Goal: Task Accomplishment & Management: Complete application form

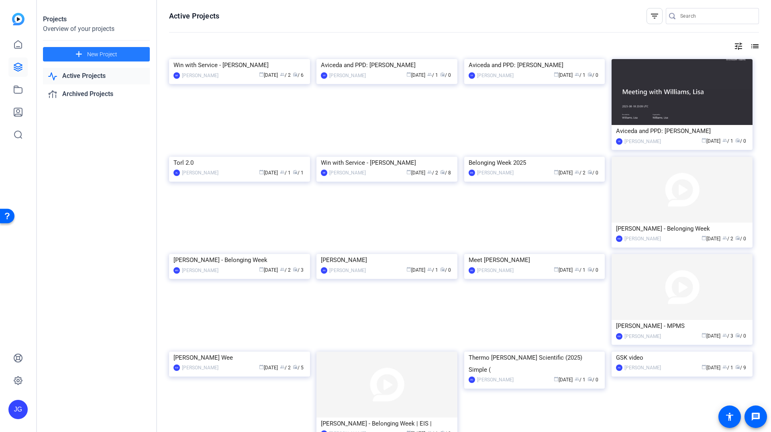
click at [103, 55] on span "New Project" at bounding box center [102, 54] width 30 height 8
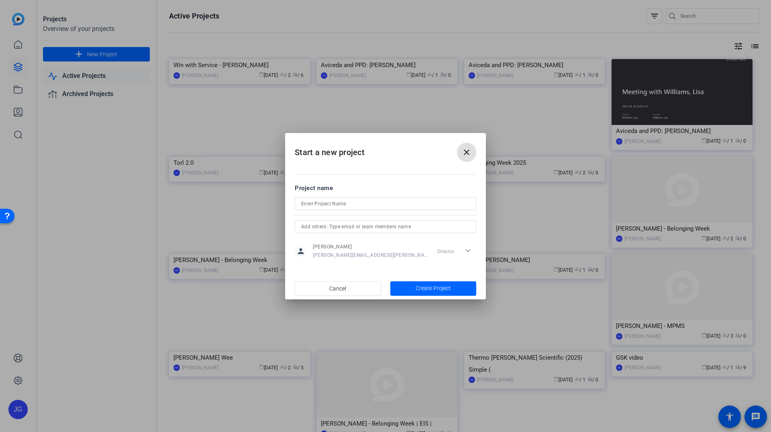
click at [331, 201] on input at bounding box center [385, 204] width 169 height 10
type input "A"
type input "2026 ALM Vignettes"
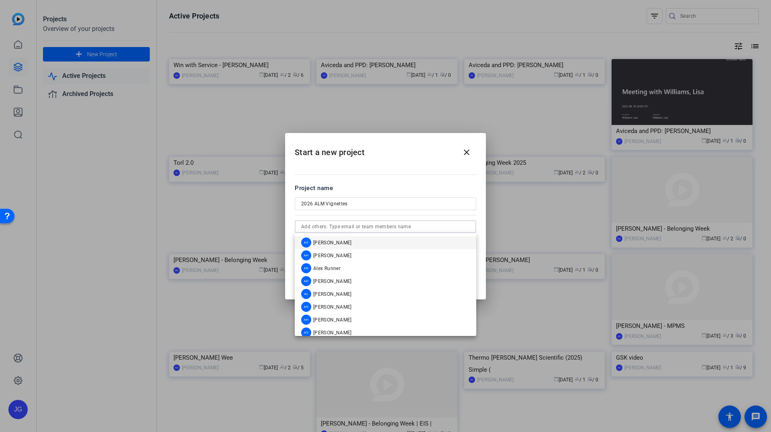
click at [372, 227] on input "text" at bounding box center [385, 227] width 169 height 10
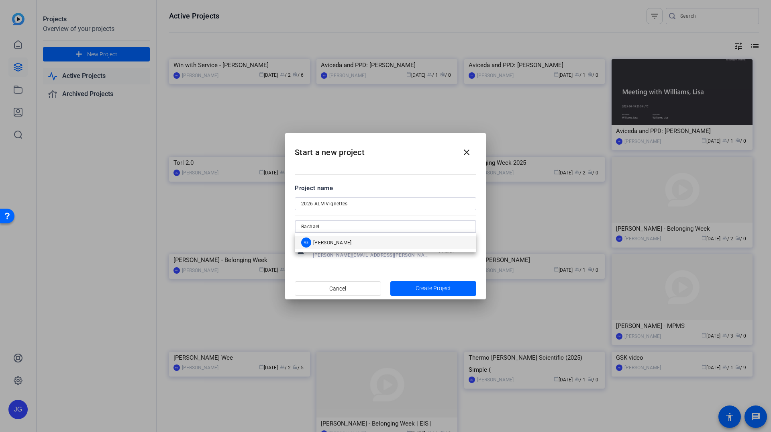
type input "Rachael"
click at [370, 245] on mat-option "RS [PERSON_NAME]" at bounding box center [386, 242] width 182 height 13
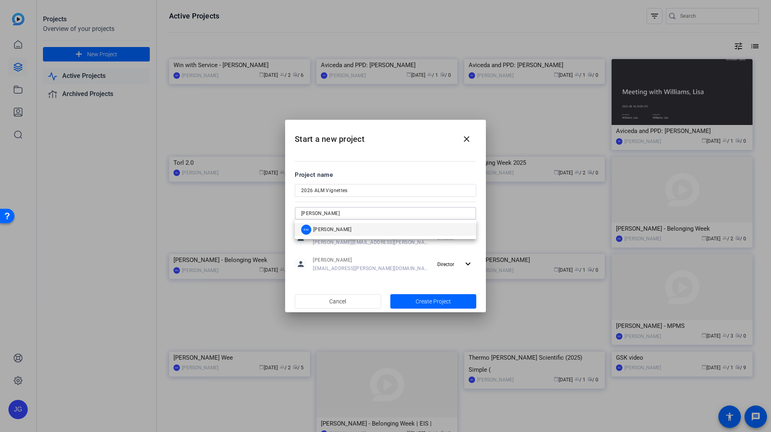
type input "[PERSON_NAME]"
click at [362, 228] on mat-option "EM [PERSON_NAME]" at bounding box center [386, 229] width 182 height 13
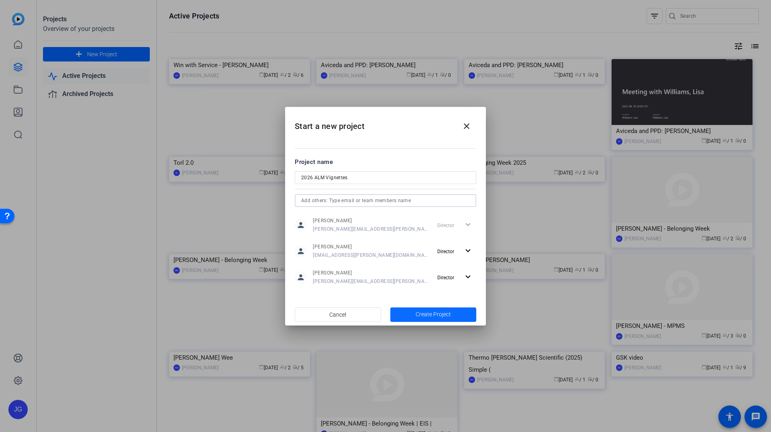
click at [444, 317] on span "Create Project" at bounding box center [433, 314] width 35 height 8
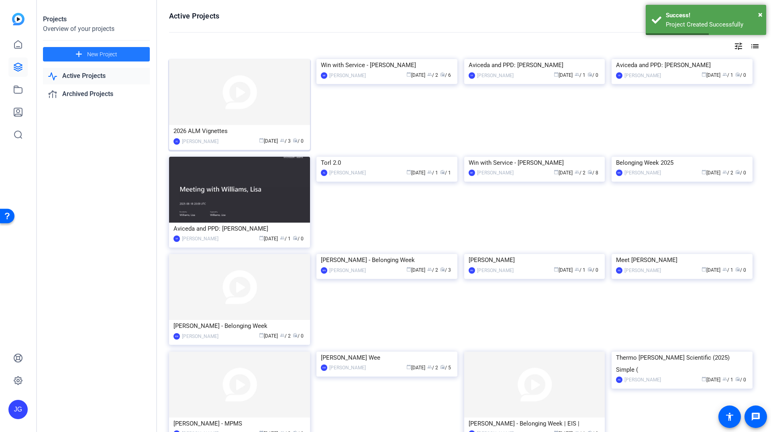
click at [234, 125] on img at bounding box center [239, 92] width 141 height 66
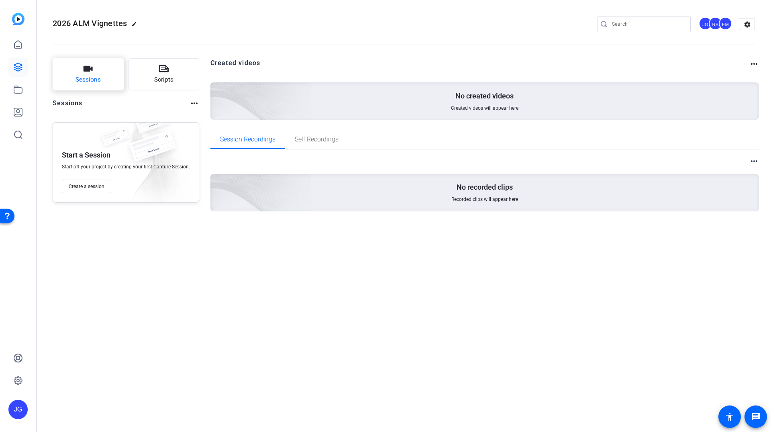
click at [95, 86] on button "Sessions" at bounding box center [88, 74] width 71 height 32
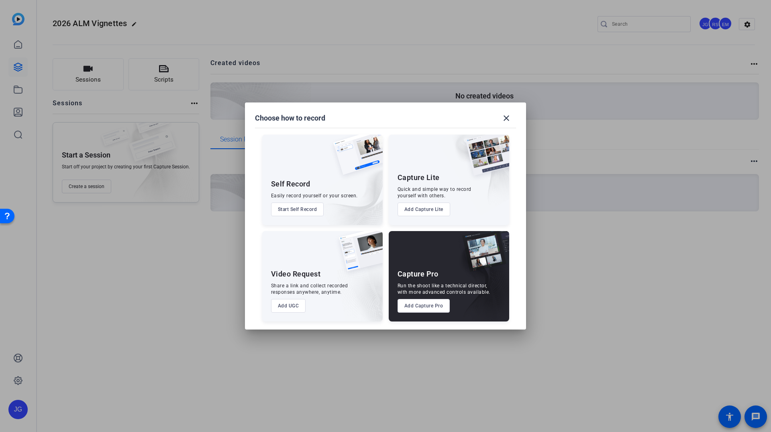
click at [291, 306] on button "Add UGC" at bounding box center [288, 306] width 35 height 14
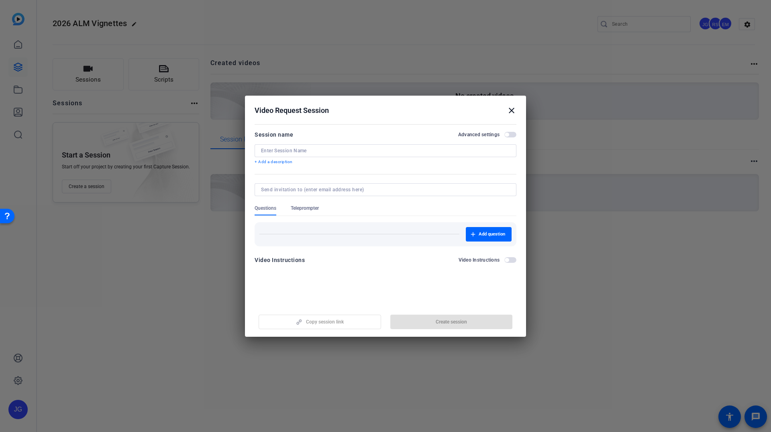
click at [324, 155] on div at bounding box center [385, 150] width 249 height 13
click at [325, 148] on input at bounding box center [385, 150] width 249 height 6
type input "Thermo [PERSON_NAME] Testimonial"
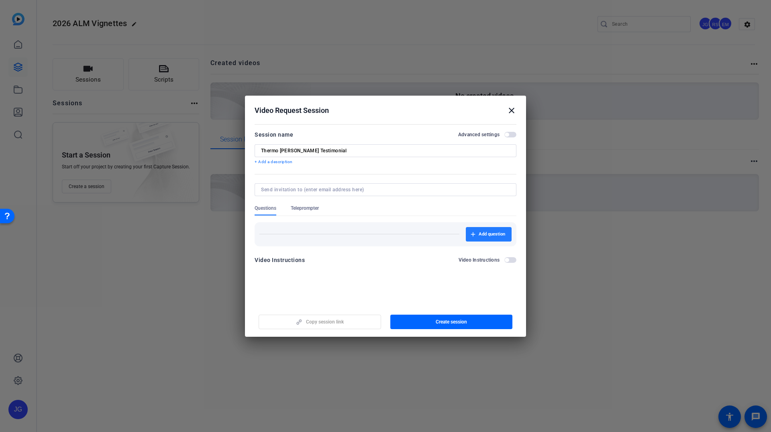
click at [494, 240] on span "button" at bounding box center [489, 234] width 46 height 19
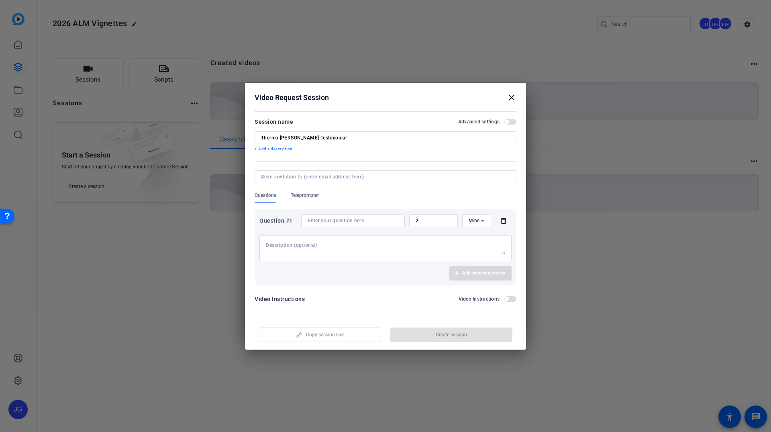
click at [513, 123] on span "button" at bounding box center [511, 122] width 12 height 6
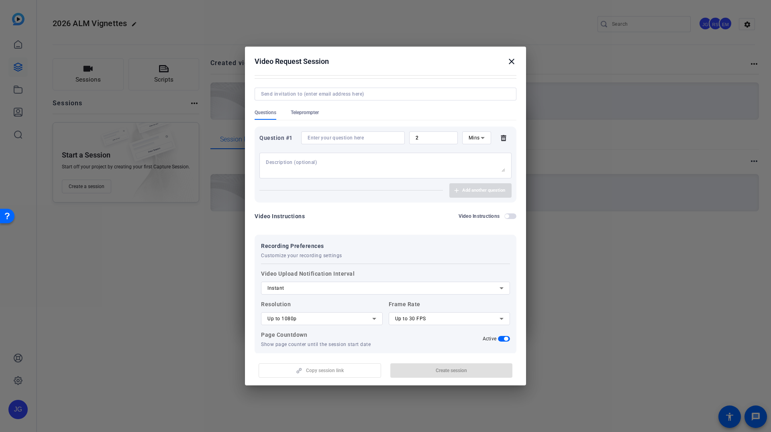
scroll to position [44, 0]
click at [335, 139] on input at bounding box center [353, 140] width 91 height 6
paste input "Why is partnering with [PERSON_NAME] important to you and your organization?"
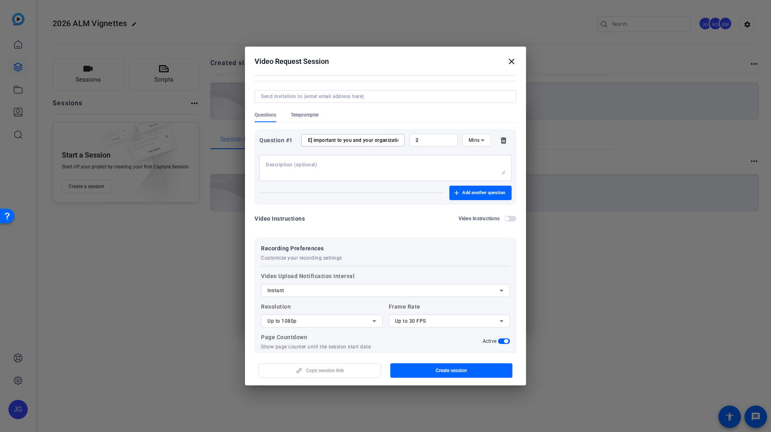
type input "Why is partnering with [PERSON_NAME] important to you and your organization?"
click at [452, 140] on div "2" at bounding box center [433, 140] width 49 height 13
click at [425, 140] on input "2" at bounding box center [434, 140] width 36 height 6
click at [478, 146] on div "Mins" at bounding box center [477, 140] width 16 height 13
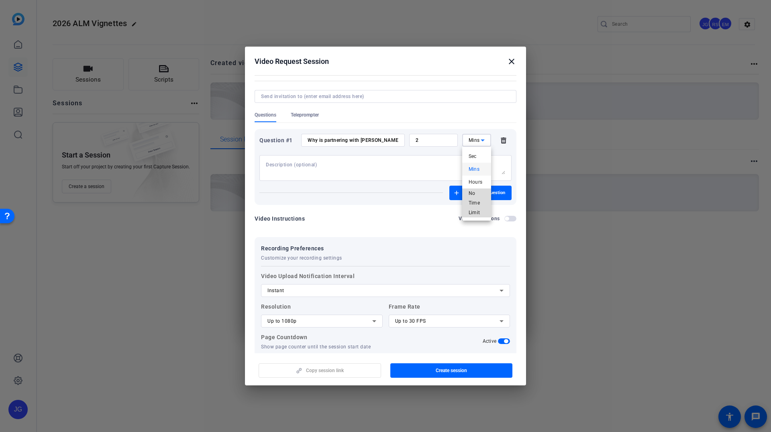
click at [472, 193] on span "No Time Limit" at bounding box center [477, 202] width 16 height 29
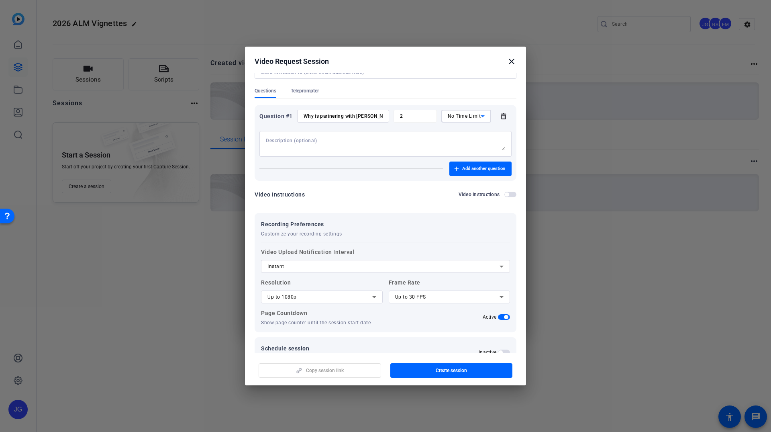
scroll to position [65, 0]
click at [439, 273] on div "Instant" at bounding box center [384, 269] width 232 height 10
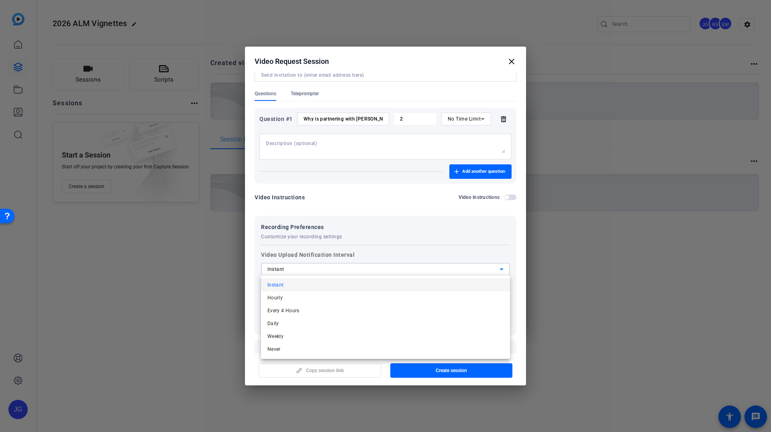
click at [492, 170] on div at bounding box center [385, 216] width 771 height 432
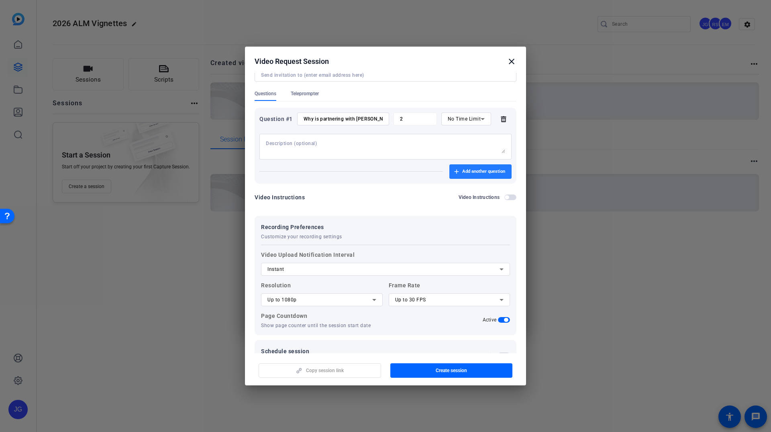
click at [480, 168] on span "Add another question" at bounding box center [483, 171] width 43 height 6
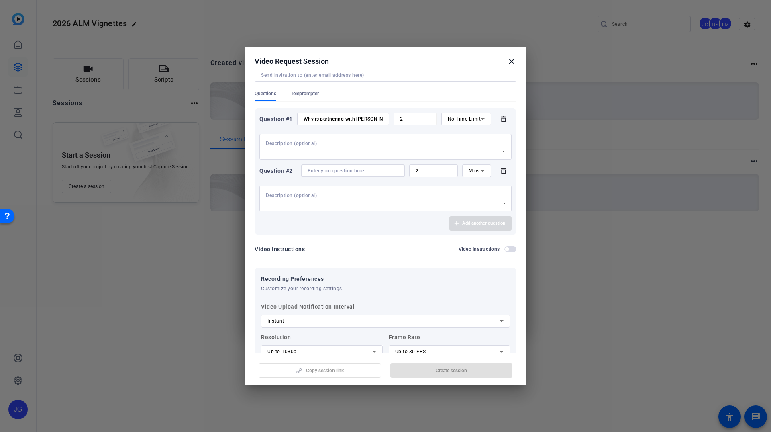
click at [355, 170] on input at bounding box center [353, 171] width 91 height 6
click at [339, 172] on input at bounding box center [353, 171] width 91 height 6
paste input "How does [PERSON_NAME] mission of enabling our customers to make the world heal…"
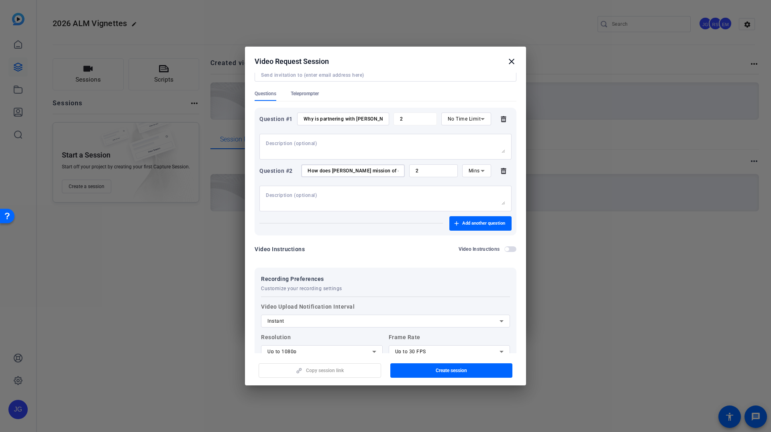
scroll to position [0, 250]
type input "How does [PERSON_NAME] mission of enabling our customers to make the world heal…"
click at [480, 172] on icon at bounding box center [483, 171] width 10 height 10
click at [469, 226] on span "No Time Limit" at bounding box center [477, 233] width 16 height 29
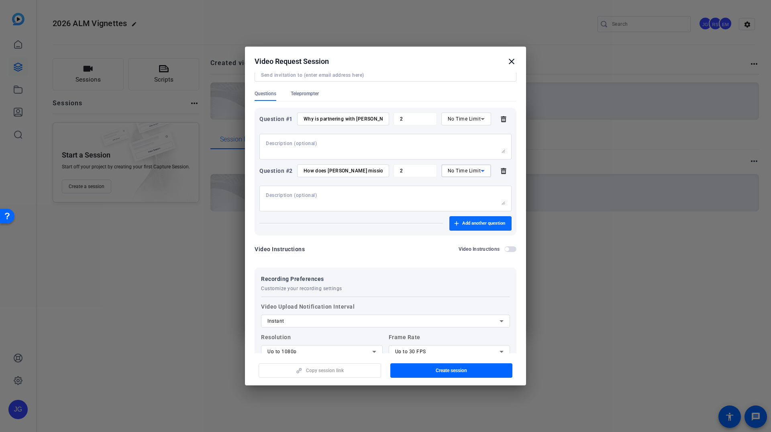
click at [462, 229] on span "button" at bounding box center [480, 223] width 62 height 19
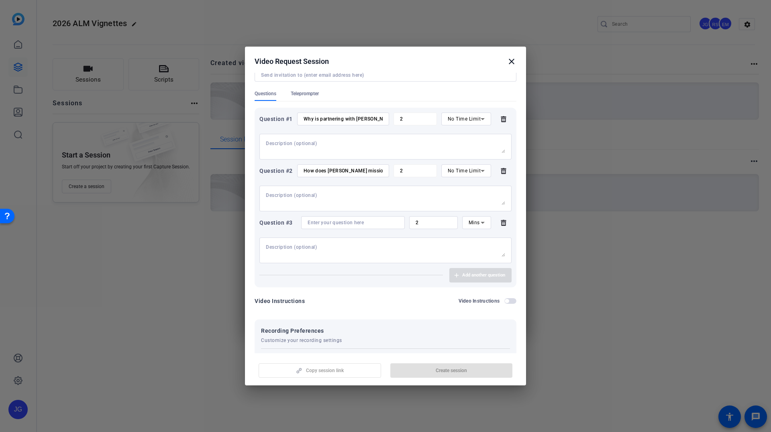
click at [339, 221] on input at bounding box center [353, 222] width 91 height 6
paste input "How has [PERSON_NAME] helped you achieve your goals?"
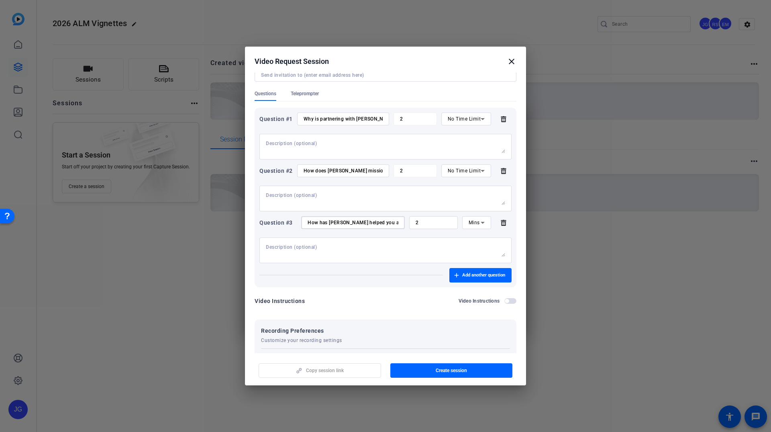
scroll to position [0, 36]
type input "How has [PERSON_NAME] helped you achieve your goals?"
click at [480, 223] on icon at bounding box center [483, 223] width 10 height 10
click at [474, 288] on span "No Time Limit" at bounding box center [477, 284] width 16 height 29
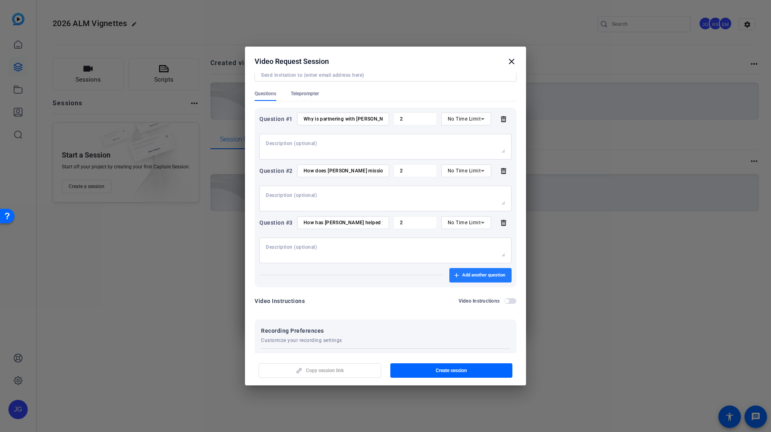
click at [472, 275] on span "Add another question" at bounding box center [483, 275] width 43 height 6
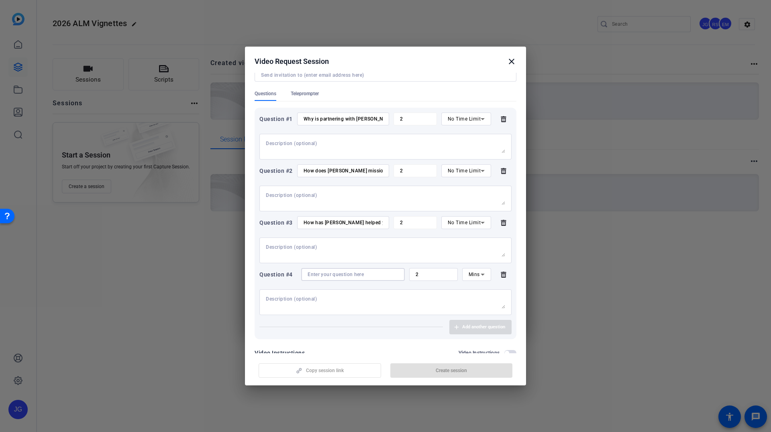
click at [326, 271] on input at bounding box center [353, 274] width 91 height 6
paste input "In what ways could [PERSON_NAME] become an even stronger partner to you?"
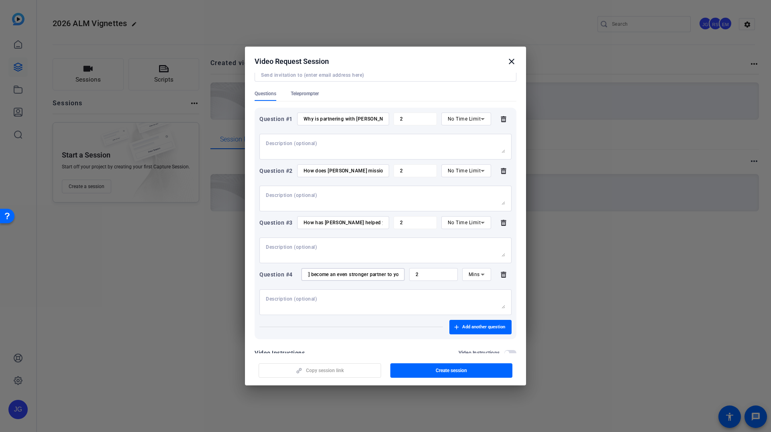
type input "In what ways could [PERSON_NAME] become an even stronger partner to you?"
click at [480, 273] on icon at bounding box center [483, 275] width 10 height 10
click at [472, 327] on span "No Time Limit" at bounding box center [477, 336] width 16 height 29
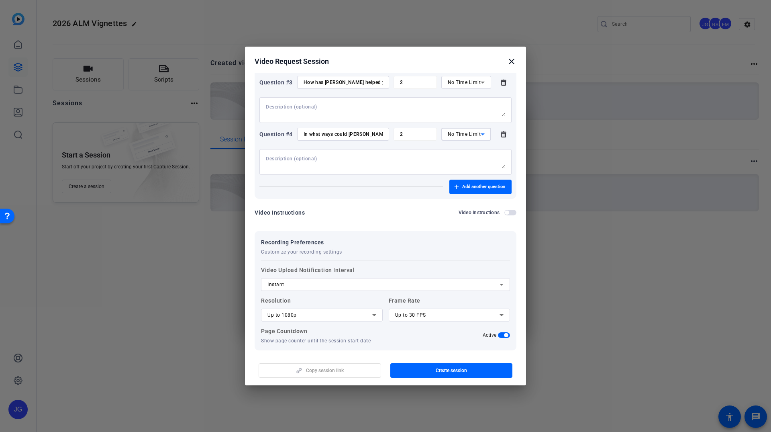
scroll to position [215, 0]
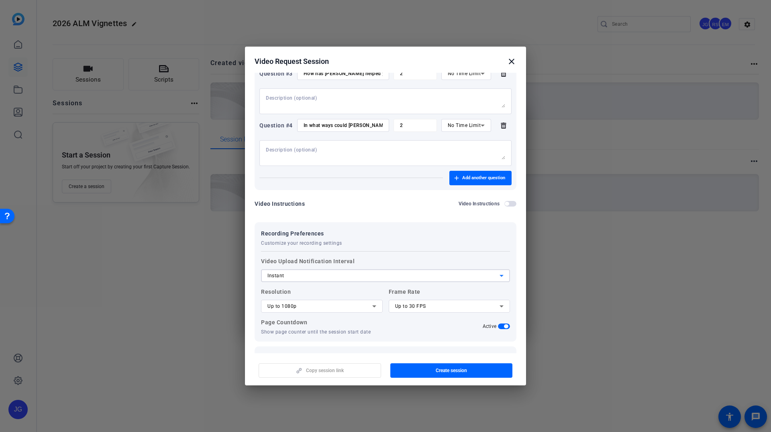
click at [341, 277] on div "Instant" at bounding box center [384, 276] width 232 height 10
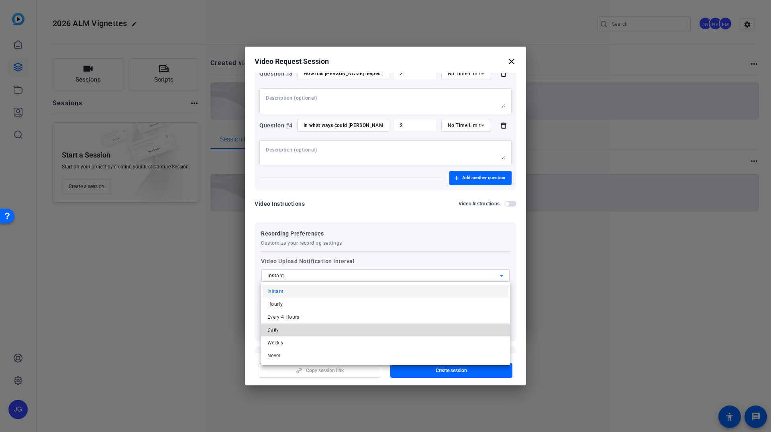
click at [288, 329] on mat-option "Daily" at bounding box center [385, 329] width 249 height 13
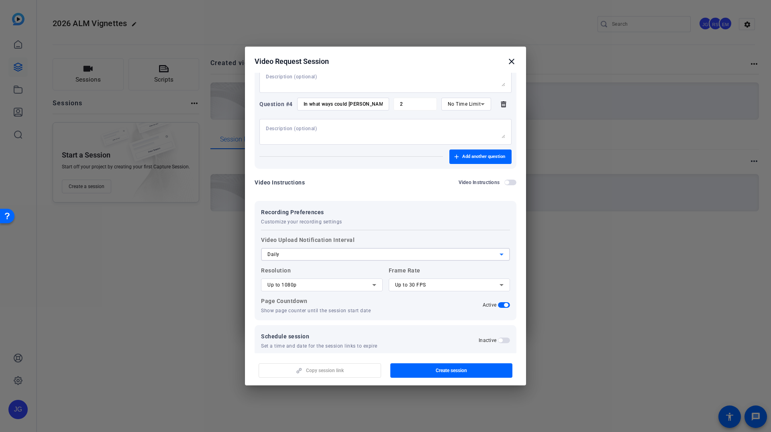
scroll to position [239, 0]
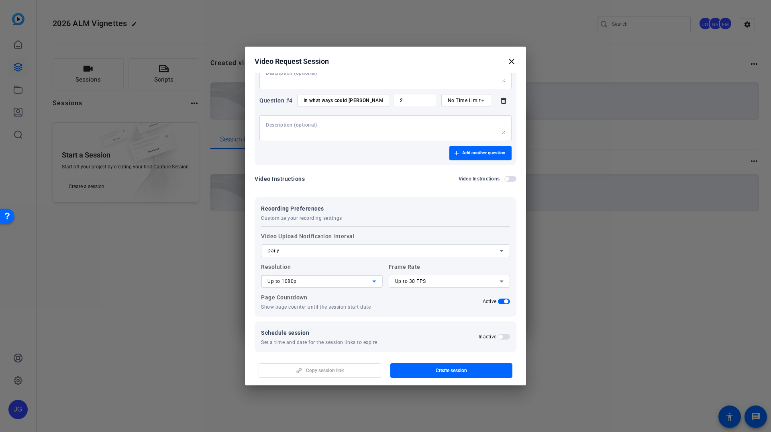
click at [375, 279] on icon at bounding box center [375, 281] width 10 height 10
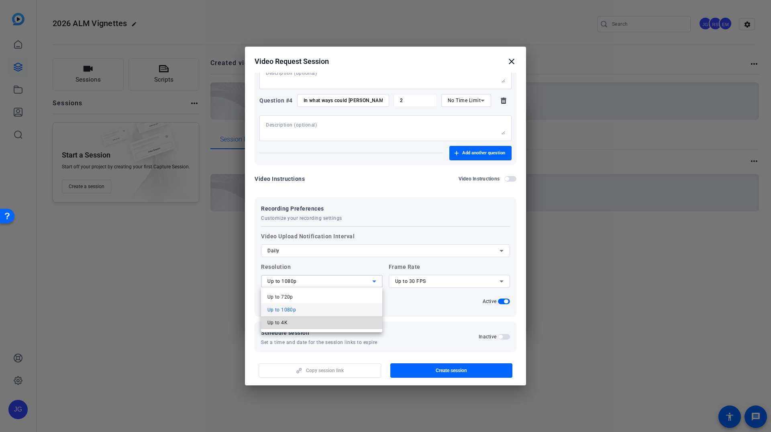
click at [278, 321] on span "Up to 4K" at bounding box center [278, 323] width 20 height 10
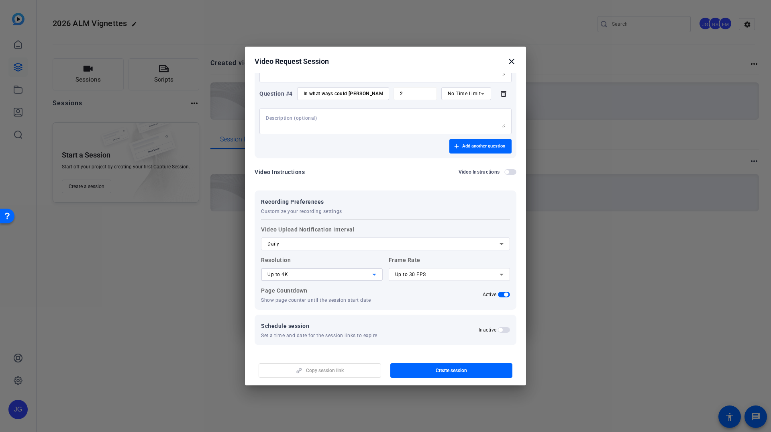
scroll to position [241, 0]
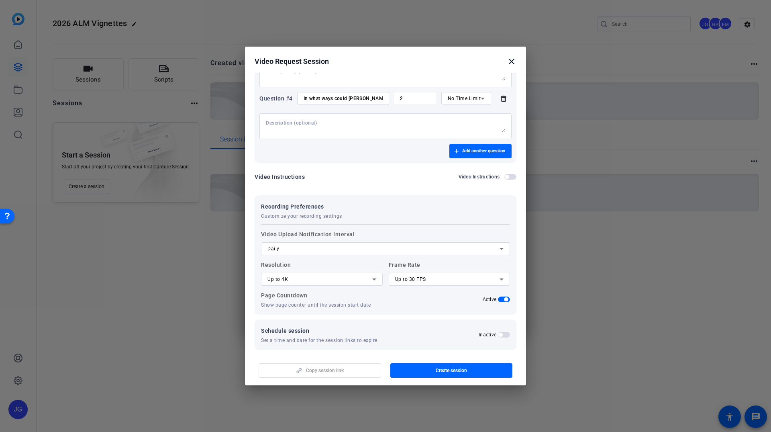
click at [503, 299] on span "button" at bounding box center [504, 299] width 12 height 6
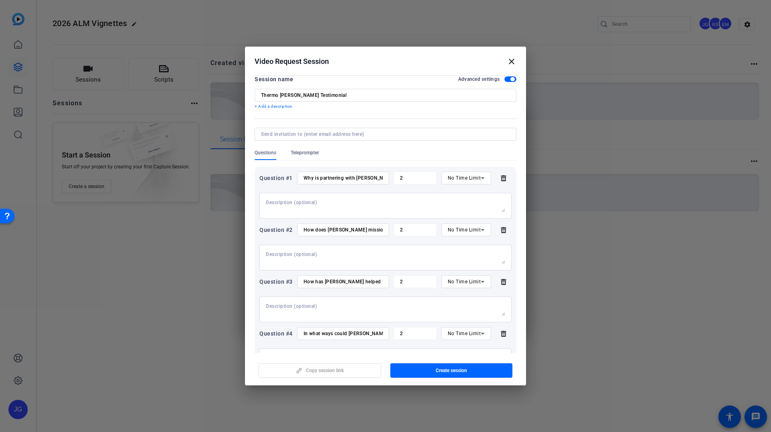
scroll to position [0, 0]
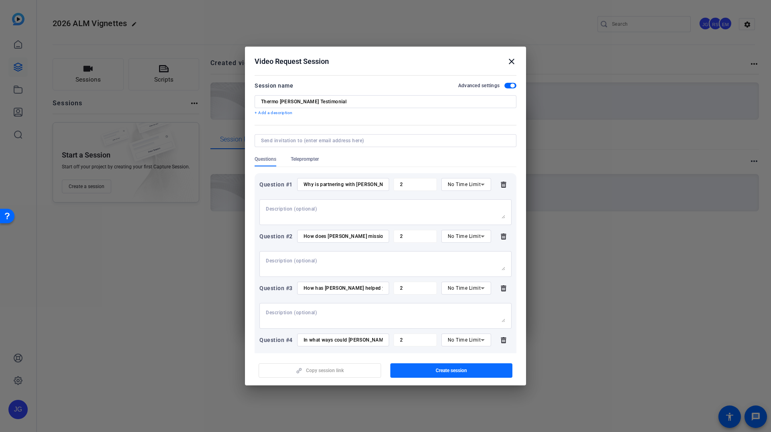
click at [447, 365] on span "button" at bounding box center [451, 370] width 123 height 19
click at [325, 367] on span "Copy session link" at bounding box center [325, 370] width 38 height 6
click at [273, 113] on p "+ Add a description" at bounding box center [386, 113] width 262 height 6
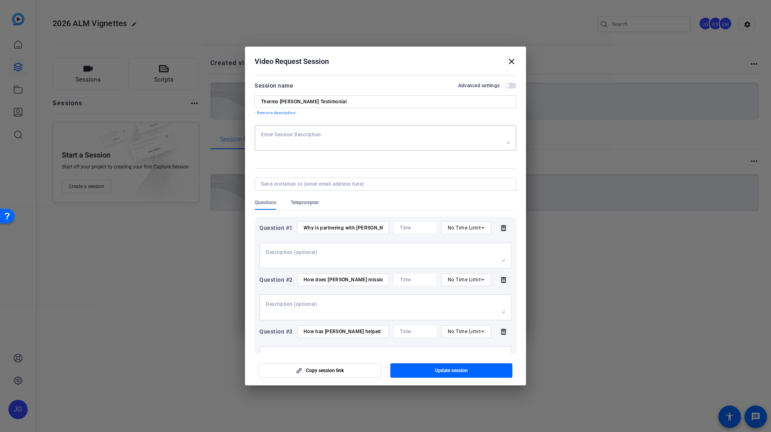
click at [286, 135] on textarea at bounding box center [385, 137] width 249 height 13
click at [513, 63] on mat-icon "close" at bounding box center [512, 62] width 10 height 10
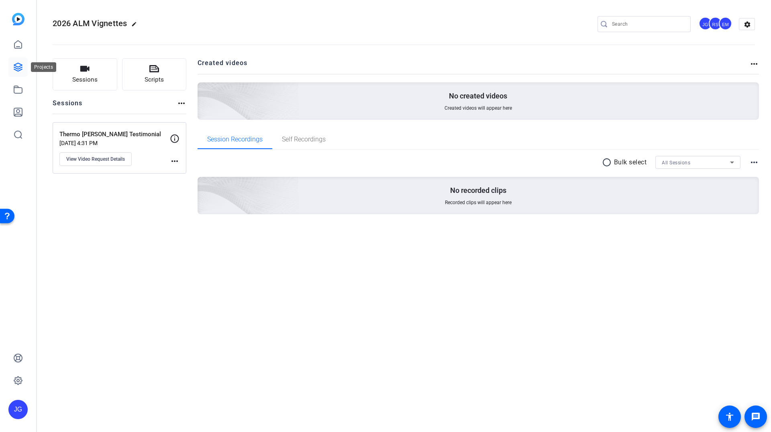
click at [18, 66] on icon at bounding box center [18, 67] width 10 height 10
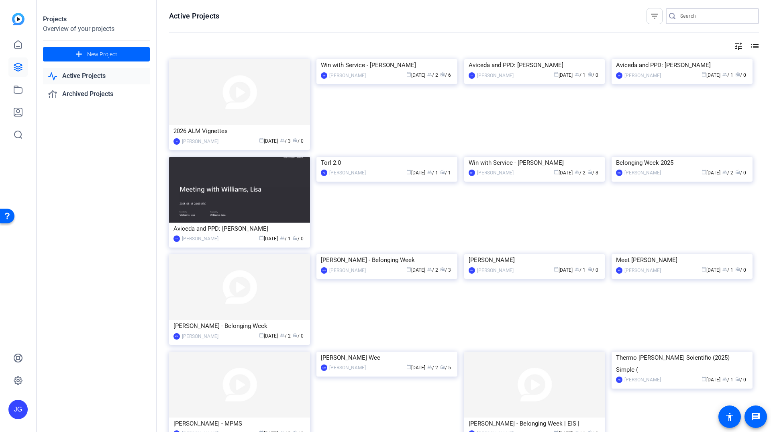
click at [689, 18] on input "Search" at bounding box center [716, 16] width 72 height 10
type input "ALM"
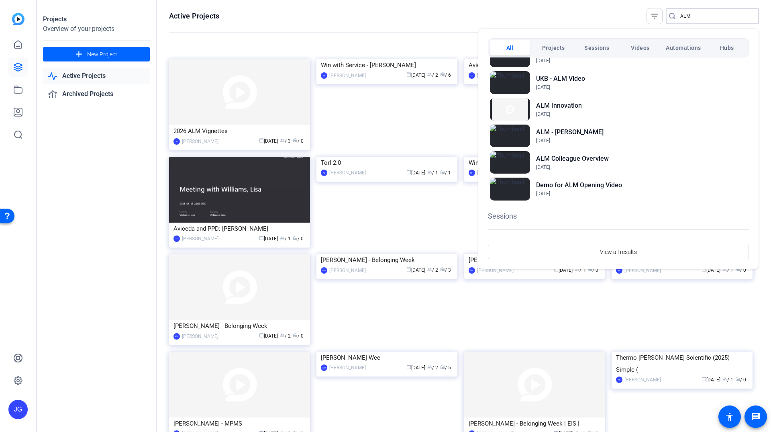
scroll to position [157, 0]
click at [557, 162] on h2 "ALM Colleague Overview" at bounding box center [572, 158] width 73 height 10
click at [23, 67] on div at bounding box center [385, 216] width 771 height 432
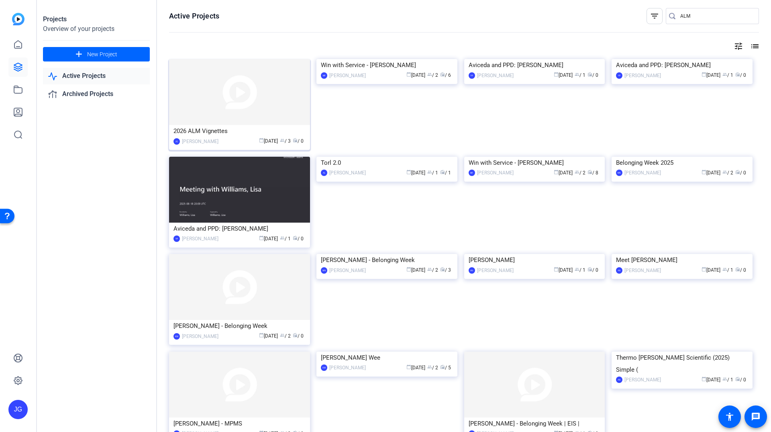
click at [217, 108] on img at bounding box center [239, 92] width 141 height 66
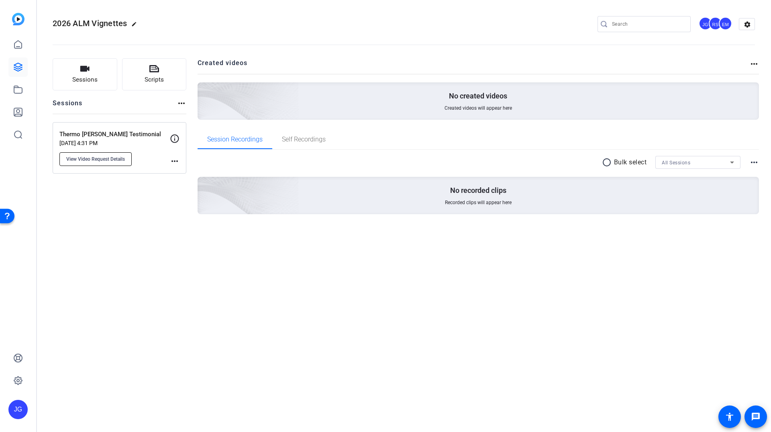
click at [117, 159] on span "View Video Request Details" at bounding box center [95, 159] width 59 height 6
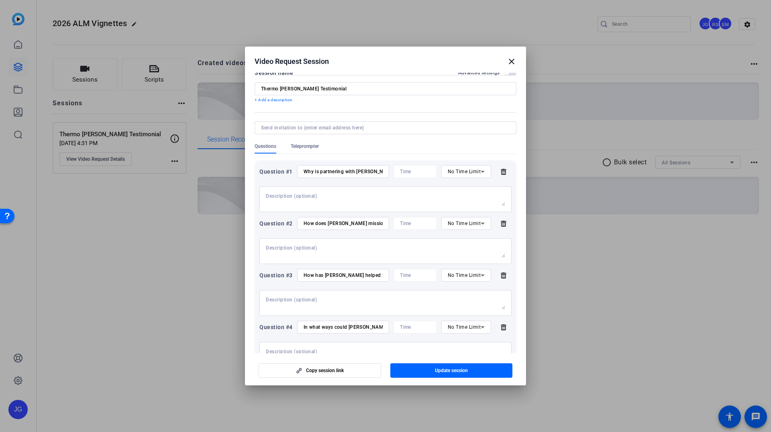
scroll to position [15, 0]
click at [345, 195] on textarea at bounding box center [385, 197] width 239 height 13
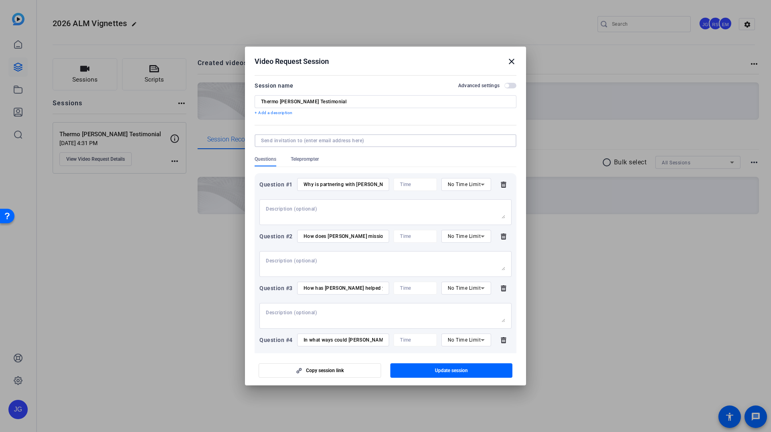
click at [304, 141] on input at bounding box center [384, 140] width 246 height 6
type input "In the box below, please enter your full name and company."
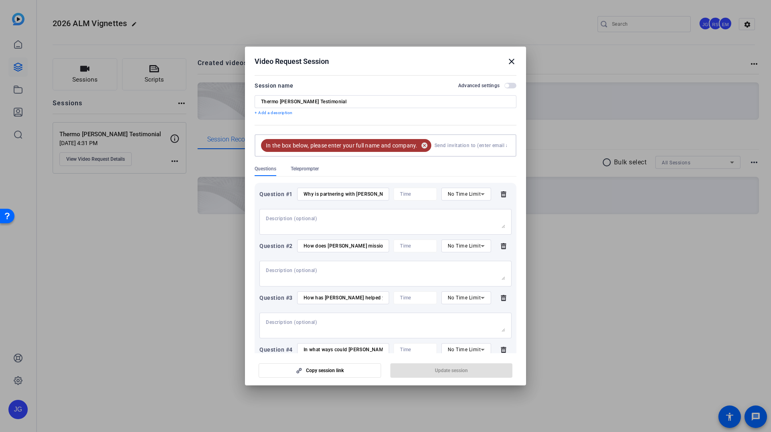
click at [425, 147] on mat-icon "cancel" at bounding box center [425, 145] width 14 height 7
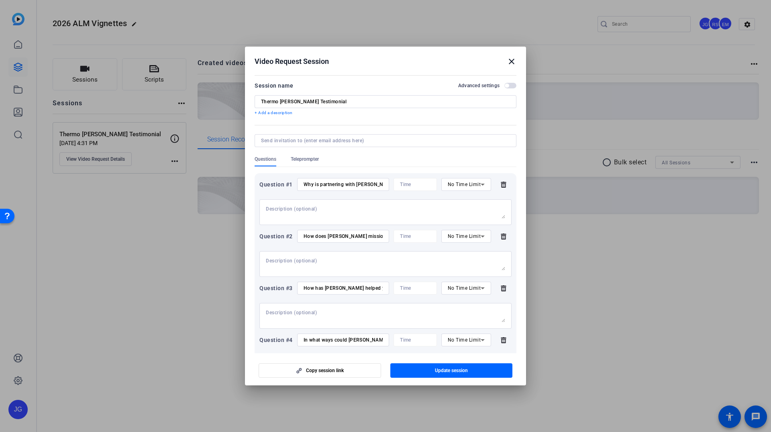
click at [279, 112] on p "+ Add a description" at bounding box center [386, 113] width 262 height 6
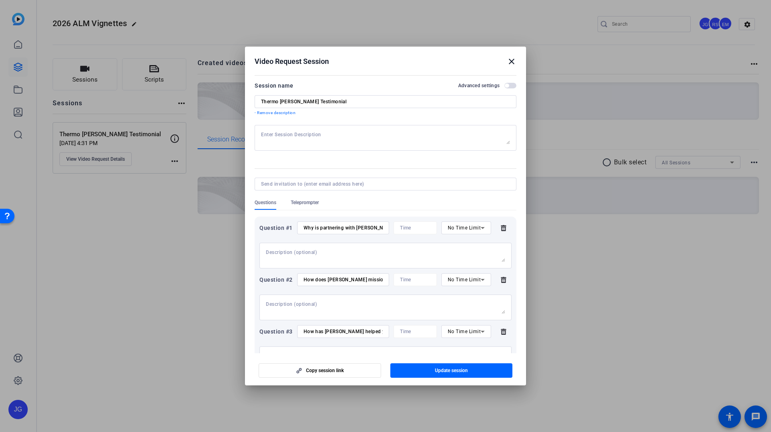
click at [291, 141] on textarea at bounding box center [385, 137] width 249 height 13
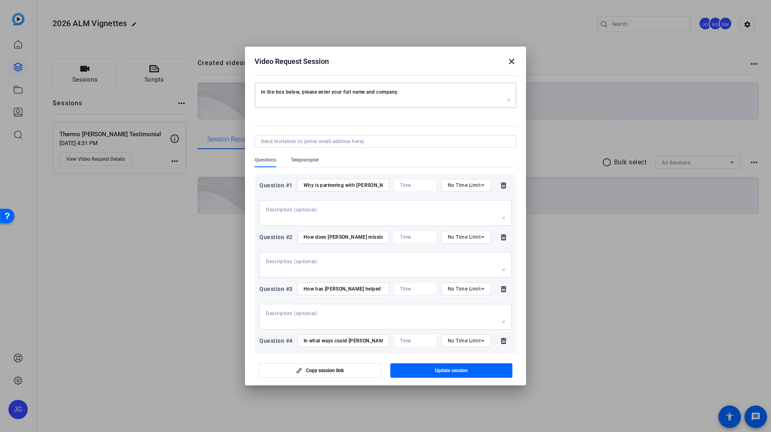
scroll to position [43, 0]
type textarea "In the box below, please enter your full name and company."
click at [312, 212] on textarea at bounding box center [385, 212] width 239 height 13
type textarea "Click "Allow" if your browser asks for permission to use your camera and microp…"
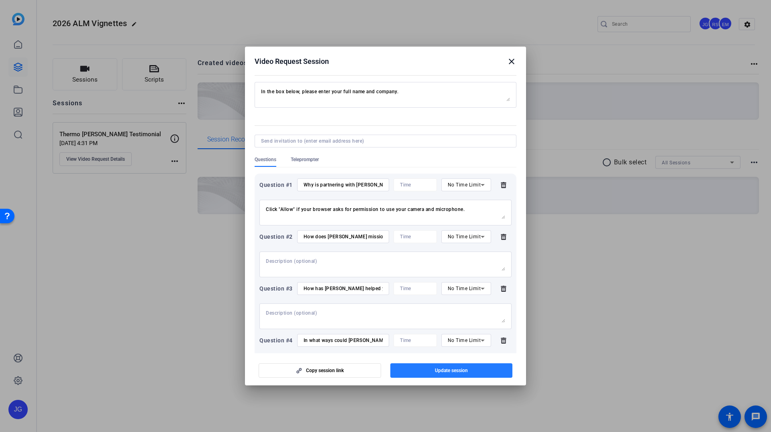
click at [447, 374] on span "button" at bounding box center [451, 370] width 123 height 19
click at [470, 209] on textarea "Click "Allow" if your browser asks for permission to use your camera and microp…" at bounding box center [385, 212] width 239 height 13
type textarea "Click "Allow" if your browser asks for permission to use your camera and microp…"
click at [456, 367] on span "Update session" at bounding box center [451, 370] width 33 height 6
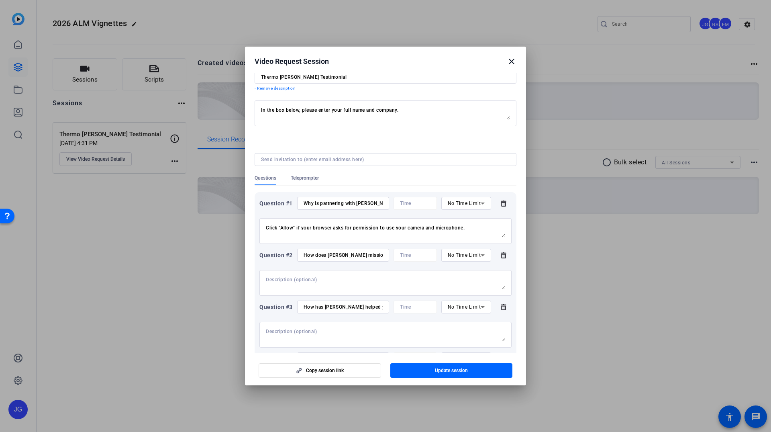
scroll to position [0, 0]
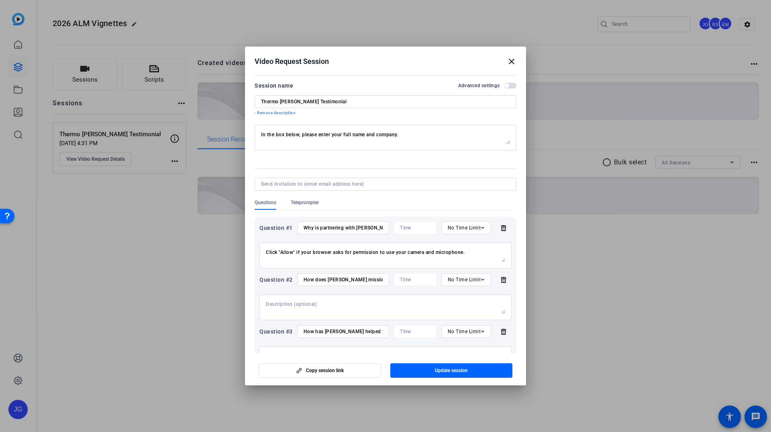
click at [512, 85] on span "button" at bounding box center [511, 86] width 12 height 6
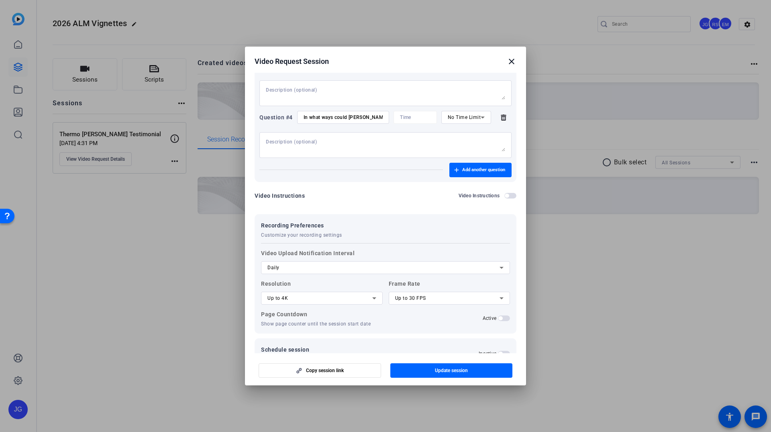
scroll to position [281, 0]
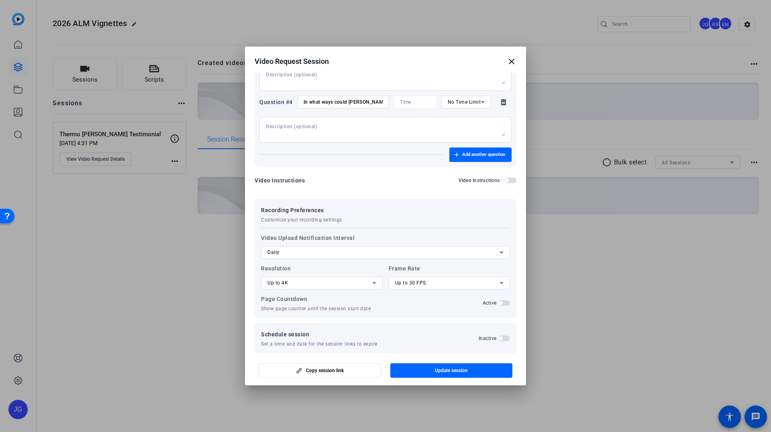
click at [346, 256] on div "Daily" at bounding box center [384, 252] width 232 height 10
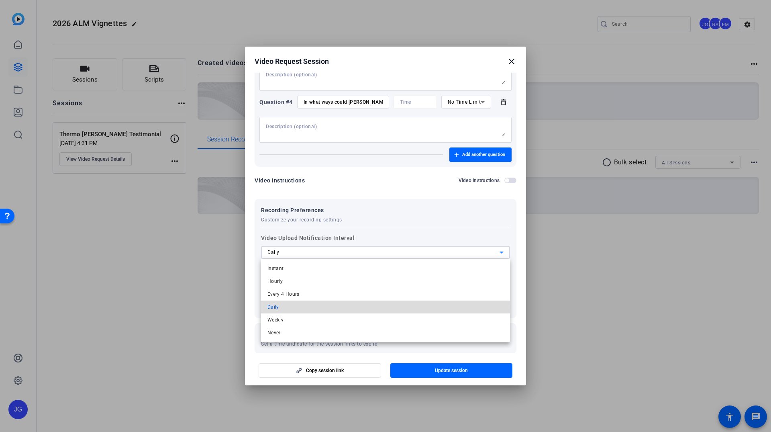
click at [313, 306] on mat-option "Daily" at bounding box center [385, 306] width 249 height 13
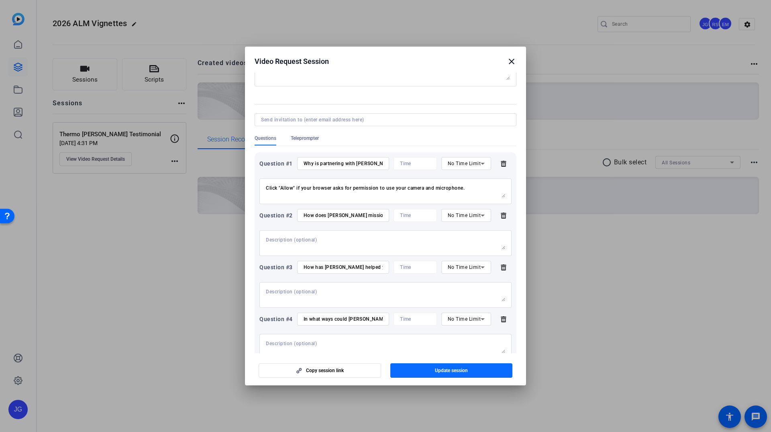
scroll to position [62, 0]
click at [433, 371] on span "button" at bounding box center [451, 370] width 123 height 19
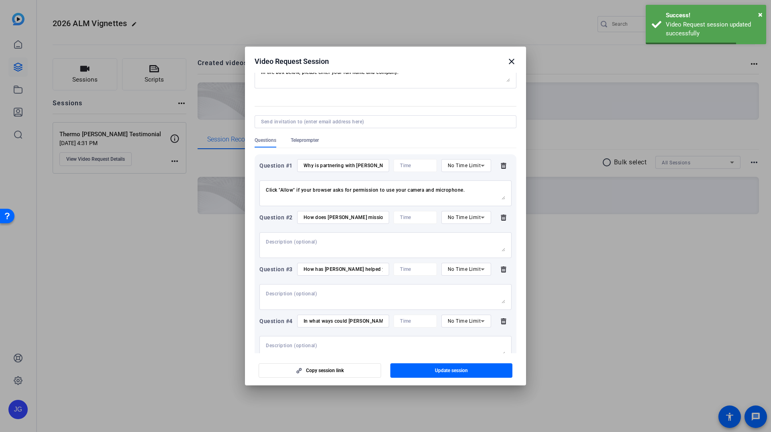
click at [511, 59] on mat-icon "close" at bounding box center [512, 62] width 10 height 10
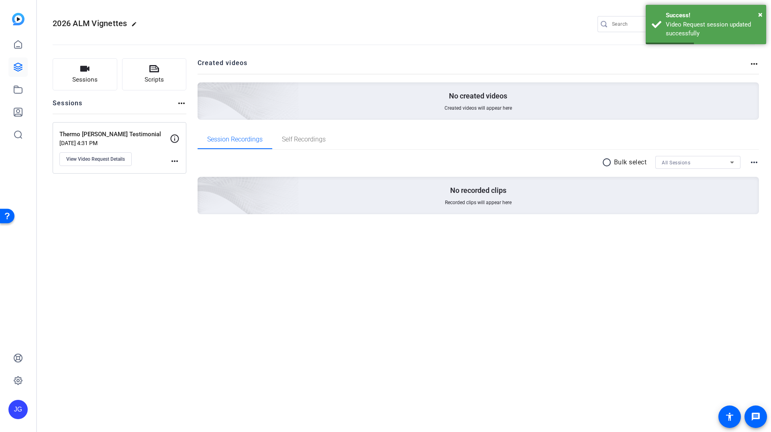
click at [172, 164] on mat-icon "more_horiz" at bounding box center [175, 161] width 10 height 10
click at [129, 182] on div at bounding box center [385, 216] width 771 height 432
click at [118, 159] on span "View Video Request Details" at bounding box center [95, 159] width 59 height 6
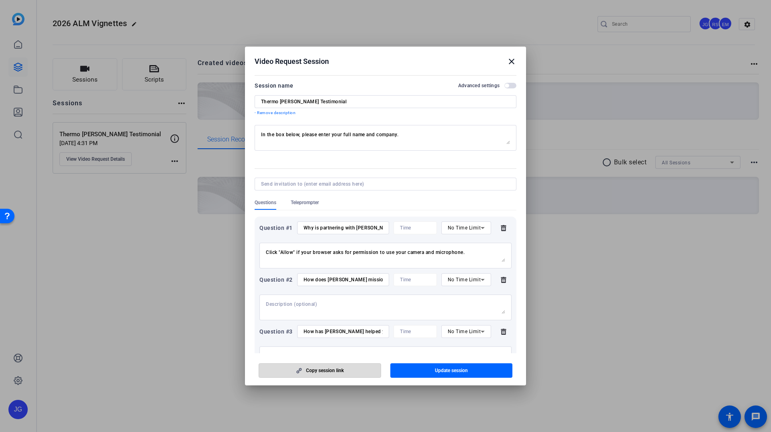
click at [312, 372] on span "Copy session link" at bounding box center [325, 370] width 38 height 6
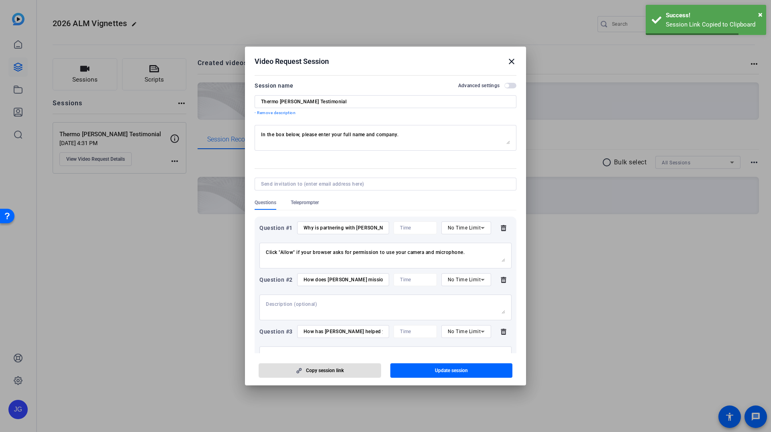
click at [509, 65] on mat-icon "close" at bounding box center [512, 62] width 10 height 10
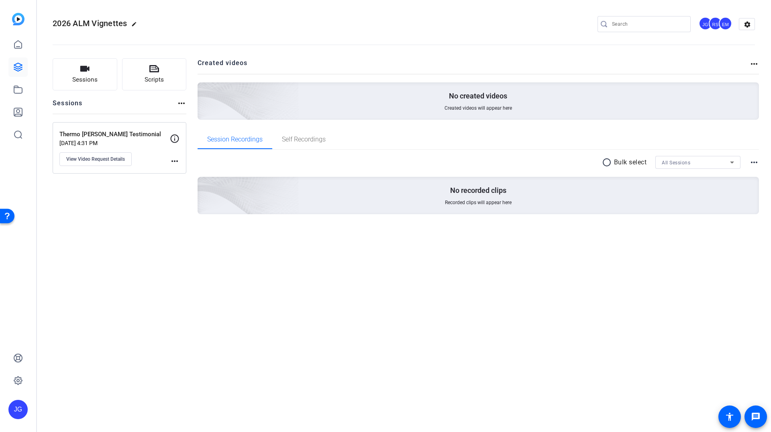
click at [171, 160] on mat-icon "more_horiz" at bounding box center [175, 161] width 10 height 10
click at [121, 158] on div at bounding box center [385, 216] width 771 height 432
click at [117, 161] on span "View Video Request Details" at bounding box center [95, 159] width 59 height 6
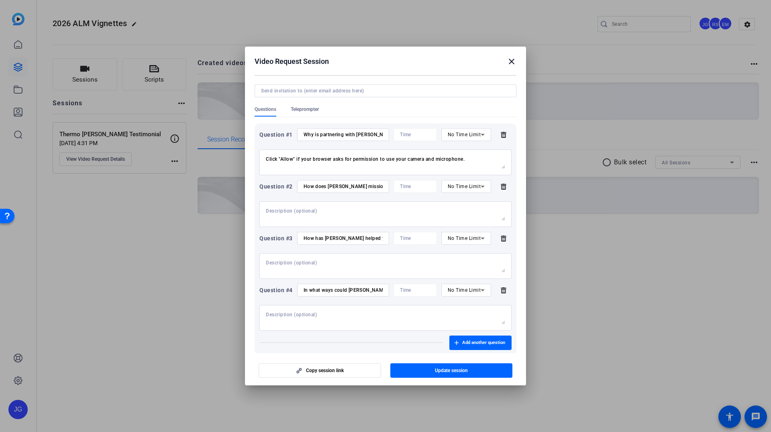
scroll to position [126, 0]
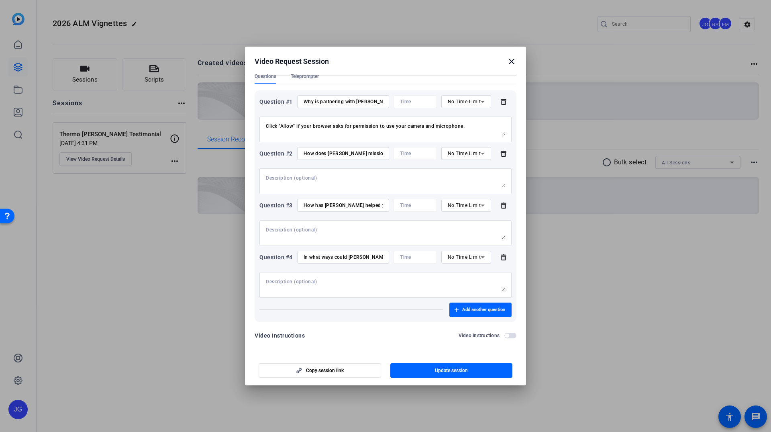
click at [504, 258] on icon at bounding box center [503, 257] width 5 height 6
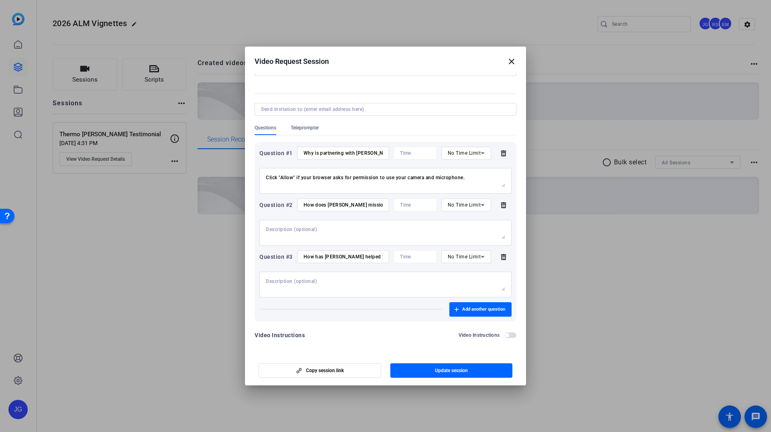
scroll to position [75, 0]
click at [503, 257] on icon at bounding box center [504, 256] width 16 height 6
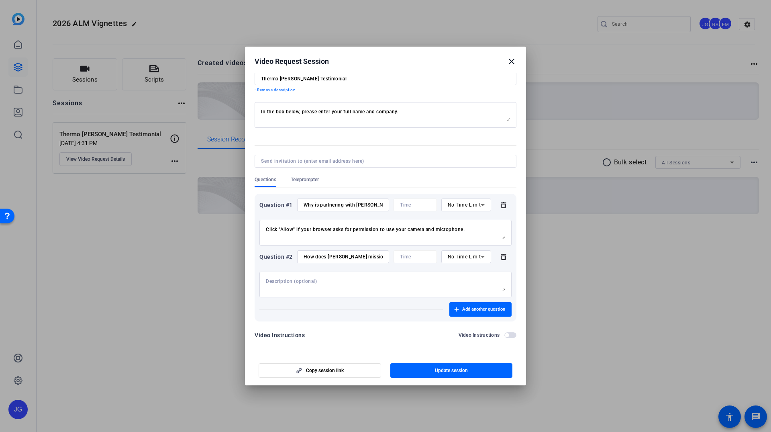
click at [503, 257] on icon at bounding box center [504, 256] width 16 height 6
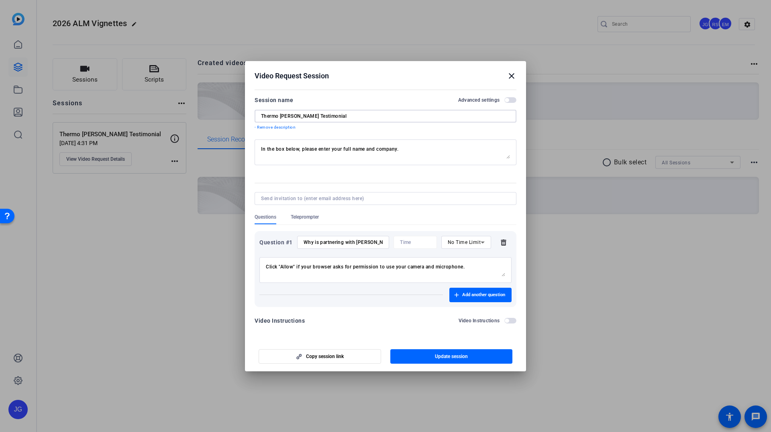
click at [379, 114] on input "Thermo [PERSON_NAME] Testimonial" at bounding box center [385, 116] width 249 height 6
type input "Thermo [PERSON_NAME] Testimonial - Question #1"
drag, startPoint x: 434, startPoint y: 358, endPoint x: 425, endPoint y: 350, distance: 12.3
click at [425, 350] on button "Update session" at bounding box center [451, 356] width 123 height 14
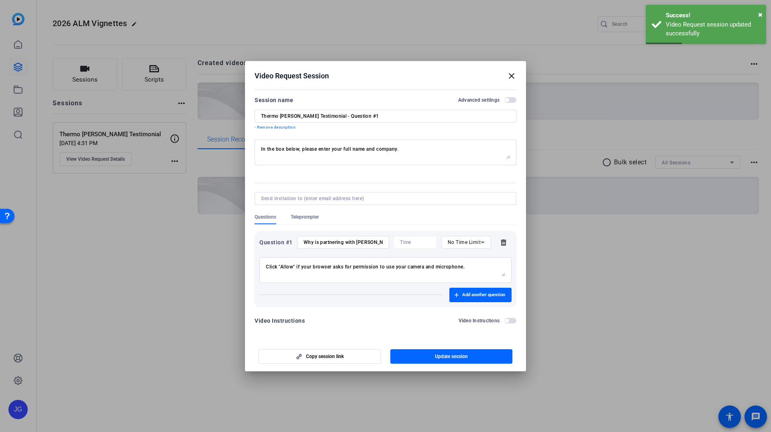
click at [512, 80] on mat-icon "close" at bounding box center [512, 76] width 10 height 10
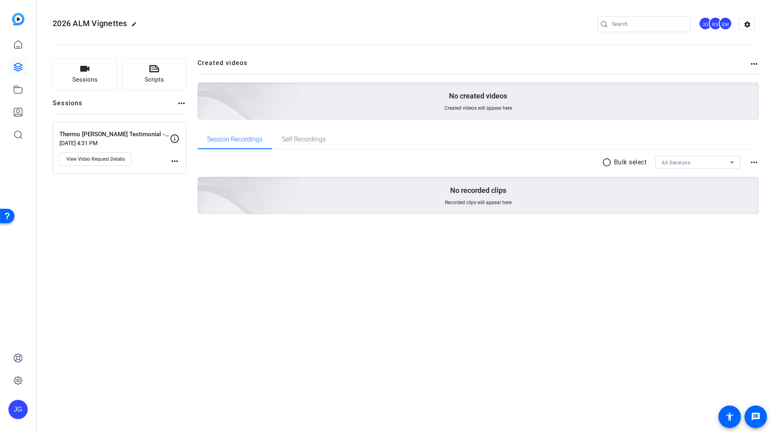
click at [179, 163] on mat-icon "more_horiz" at bounding box center [175, 161] width 10 height 10
click at [164, 169] on div at bounding box center [385, 216] width 771 height 432
click at [90, 77] on span "Sessions" at bounding box center [84, 79] width 25 height 9
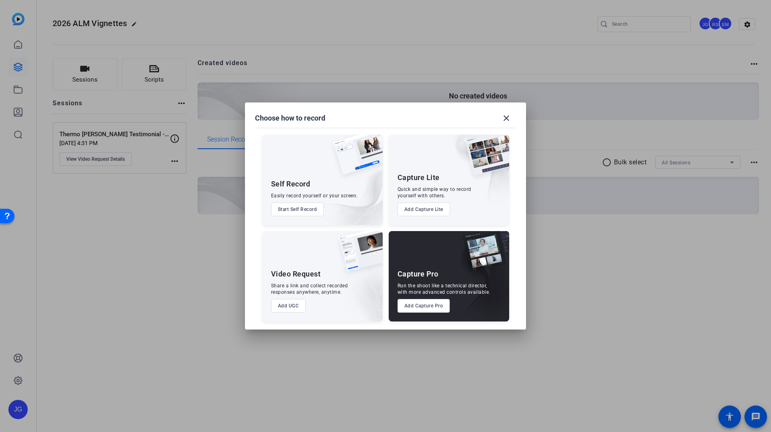
click at [153, 251] on div at bounding box center [385, 216] width 771 height 432
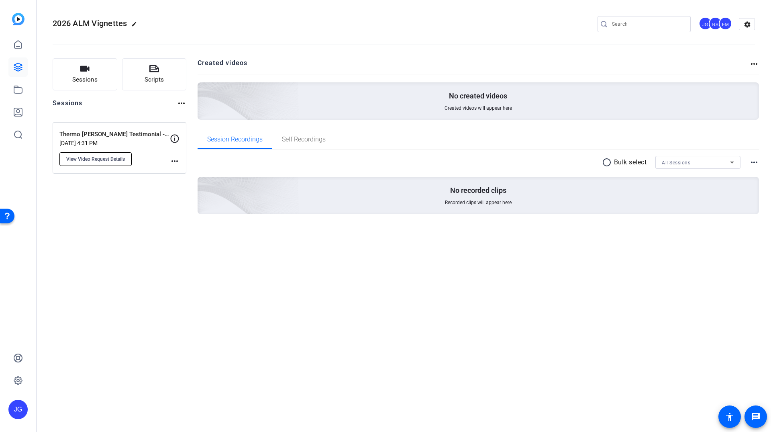
click at [122, 161] on span "View Video Request Details" at bounding box center [95, 159] width 59 height 6
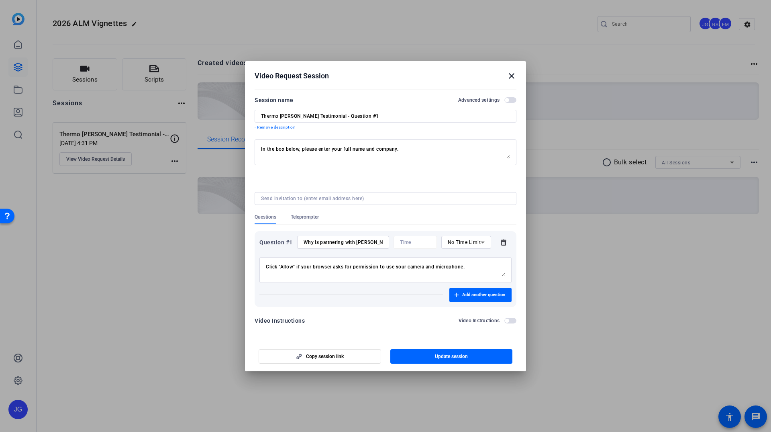
click at [513, 80] on mat-icon "close" at bounding box center [512, 76] width 10 height 10
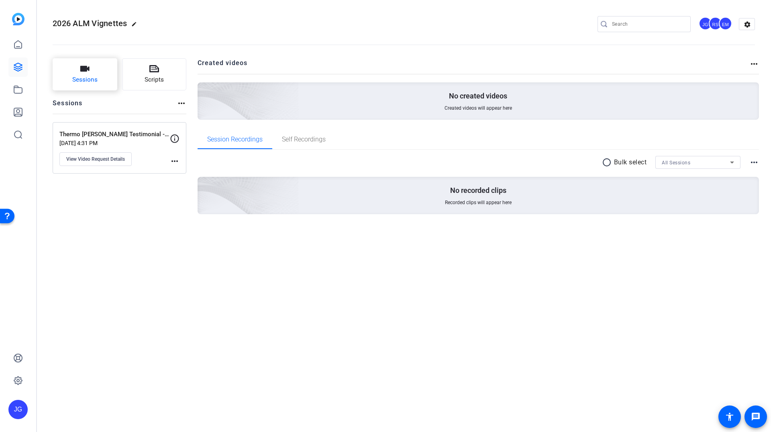
click at [101, 85] on button "Sessions" at bounding box center [85, 74] width 65 height 32
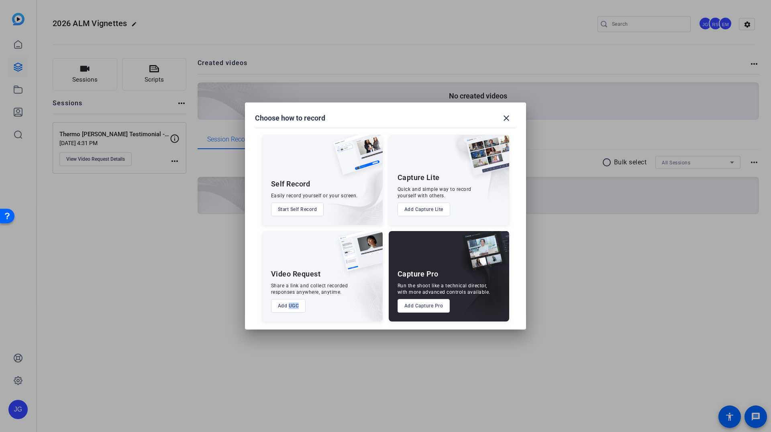
click at [285, 307] on button "Add UGC" at bounding box center [288, 306] width 35 height 14
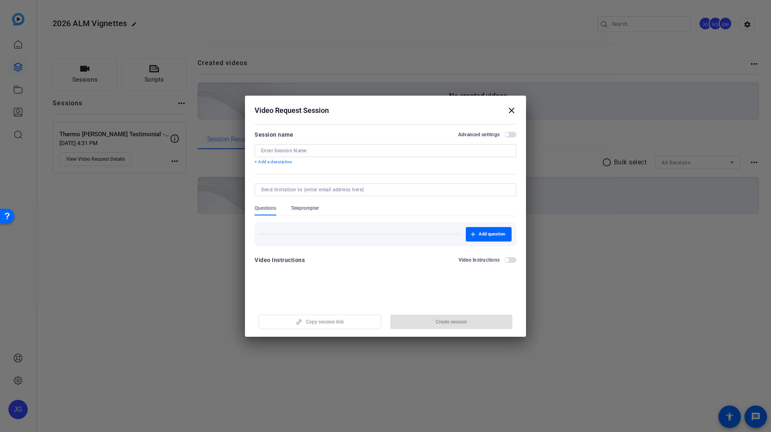
click at [333, 153] on input at bounding box center [385, 150] width 249 height 6
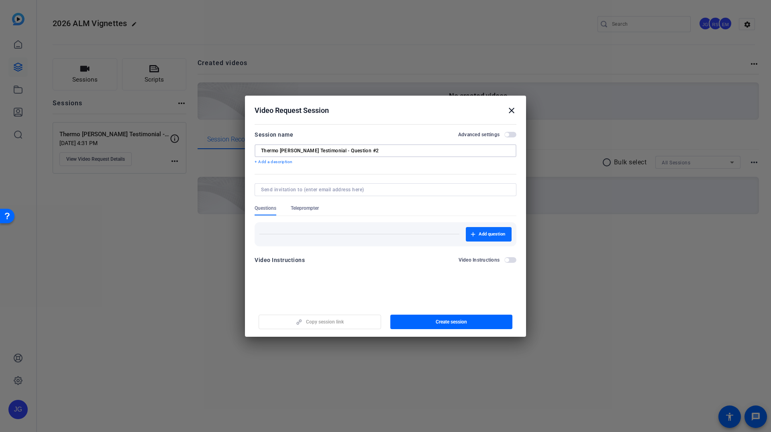
type input "Thermo [PERSON_NAME] Testimonial - Question #2"
click at [484, 236] on span "Add question" at bounding box center [492, 234] width 27 height 6
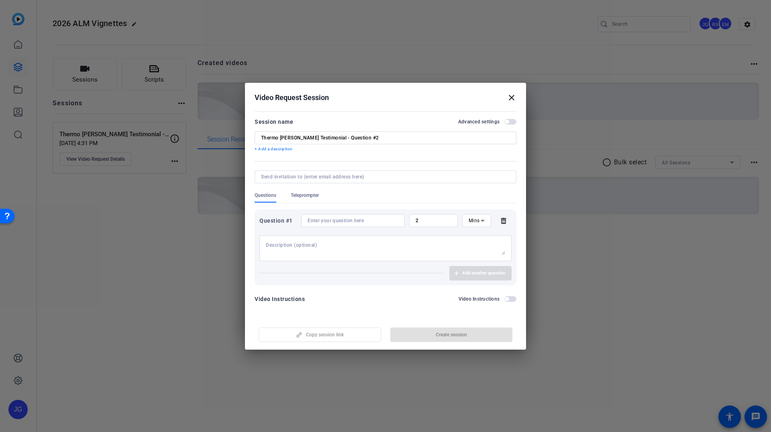
click at [364, 217] on input at bounding box center [353, 220] width 91 height 6
paste input "How does [PERSON_NAME] mission of enabling our customers to make the world heal…"
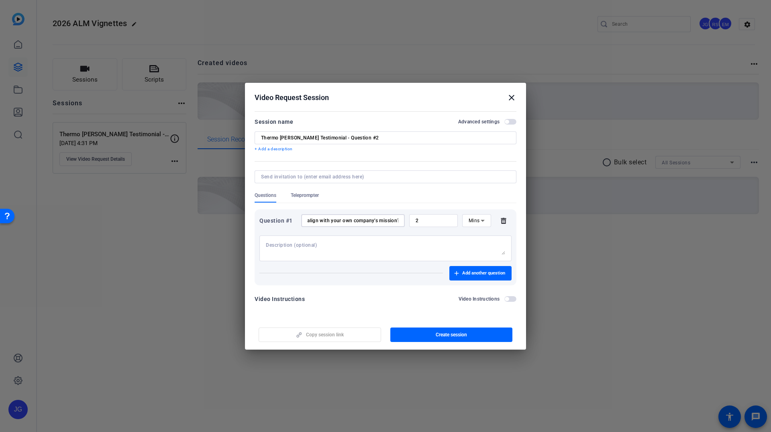
type input "How does [PERSON_NAME] mission of enabling our customers to make the world heal…"
click at [320, 177] on input at bounding box center [384, 177] width 246 height 6
click at [473, 223] on span "Mins" at bounding box center [474, 221] width 11 height 6
click at [472, 278] on span "No Time Limit" at bounding box center [477, 283] width 16 height 29
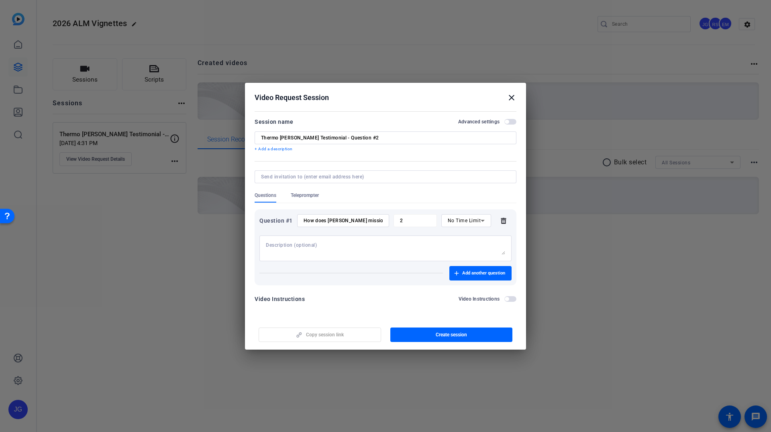
click at [511, 119] on span "button" at bounding box center [511, 122] width 12 height 6
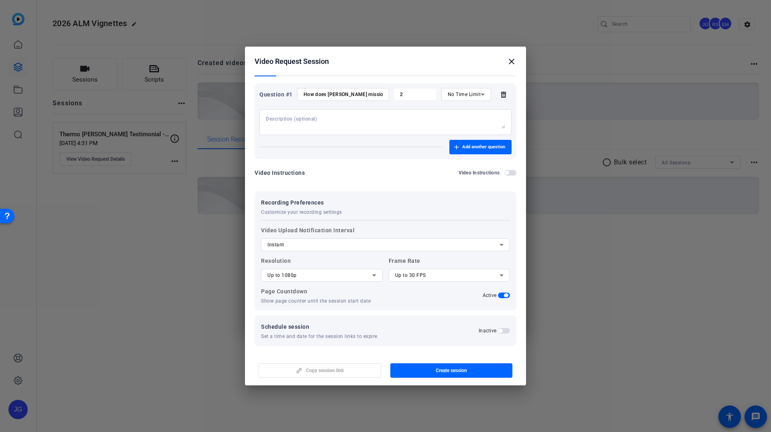
scroll to position [91, 0]
click at [343, 272] on div "Up to 1080p" at bounding box center [320, 275] width 105 height 10
click at [322, 313] on mat-option "Up to 4K" at bounding box center [322, 315] width 122 height 13
click at [509, 295] on span "button" at bounding box center [504, 295] width 12 height 6
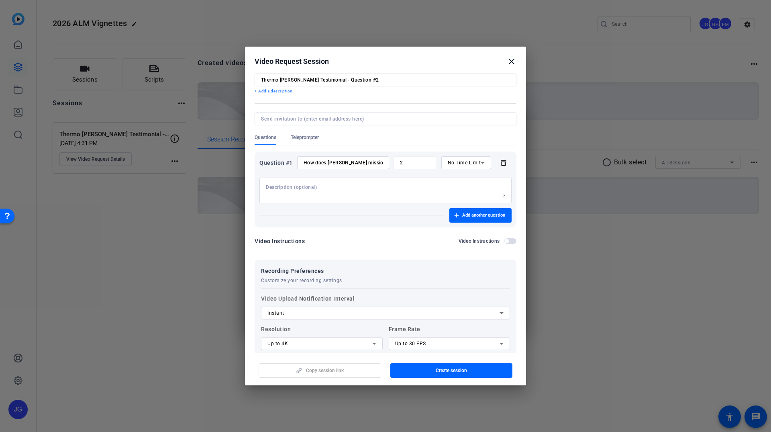
scroll to position [18, 0]
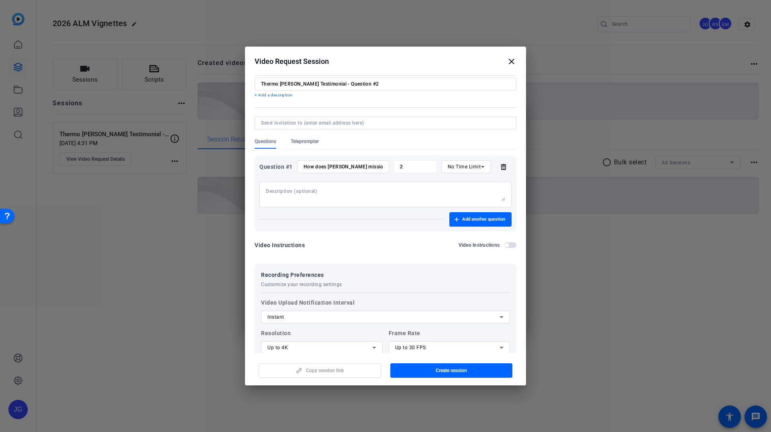
click at [398, 314] on div "Instant" at bounding box center [384, 317] width 232 height 10
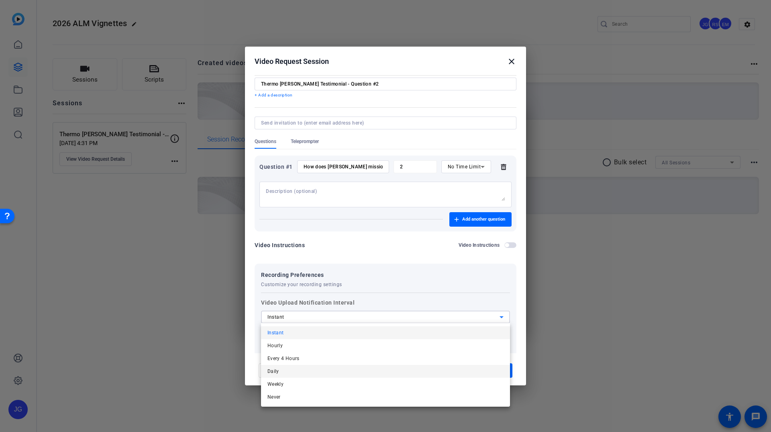
click at [279, 368] on mat-option "Daily" at bounding box center [385, 371] width 249 height 13
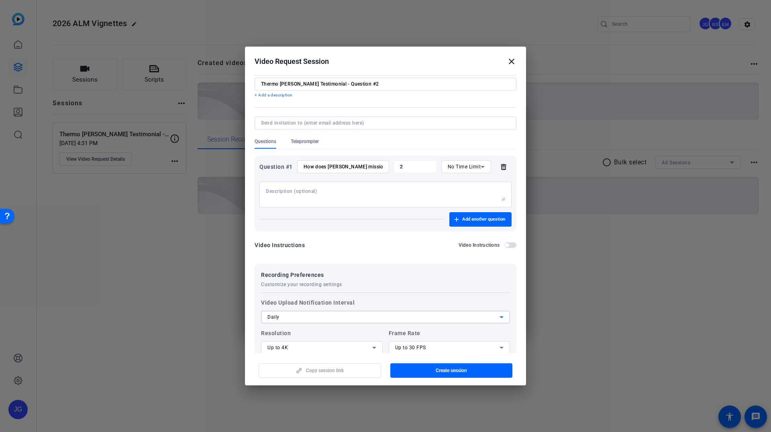
click at [387, 246] on div "Video Instructions Video Instructions" at bounding box center [386, 245] width 262 height 10
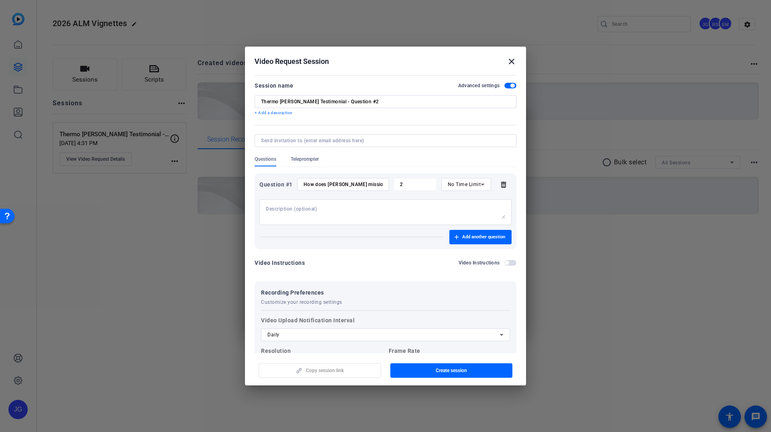
click at [361, 209] on textarea at bounding box center [385, 212] width 239 height 13
type textarea "P"
type textarea "C"
type textarea "Please click "Allow" if your browser asks for permission to use your camera and…"
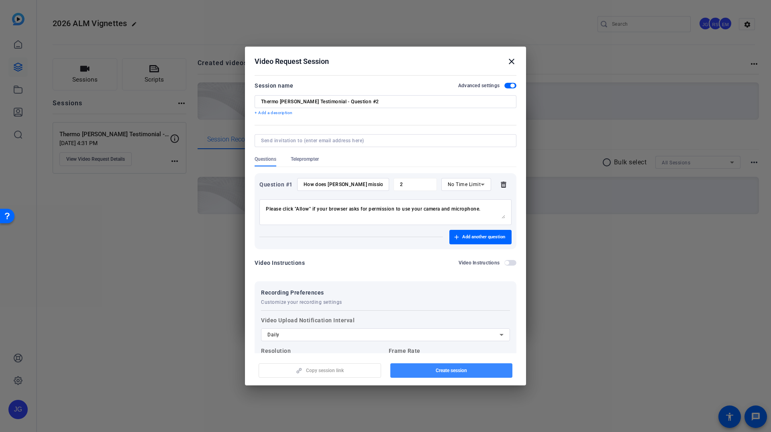
click at [441, 368] on span "Create session" at bounding box center [451, 370] width 31 height 6
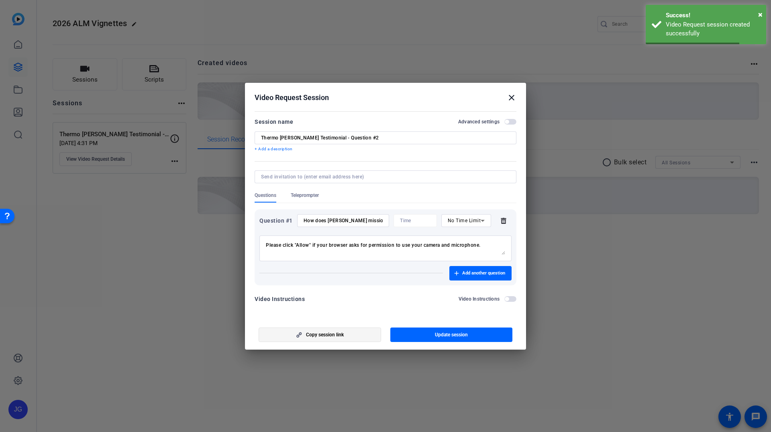
click at [322, 333] on span "Copy session link" at bounding box center [325, 334] width 38 height 6
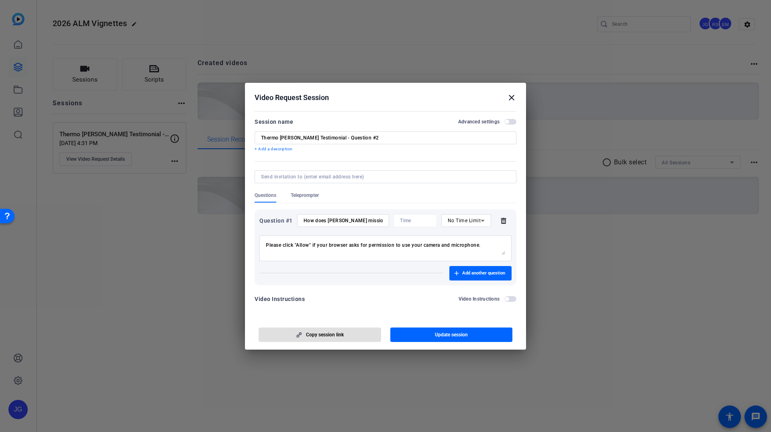
click at [513, 97] on mat-icon "close" at bounding box center [512, 98] width 10 height 10
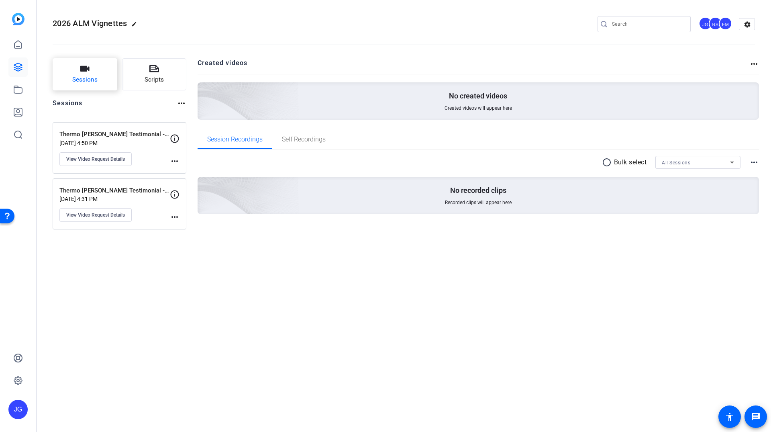
click at [102, 71] on button "Sessions" at bounding box center [85, 74] width 65 height 32
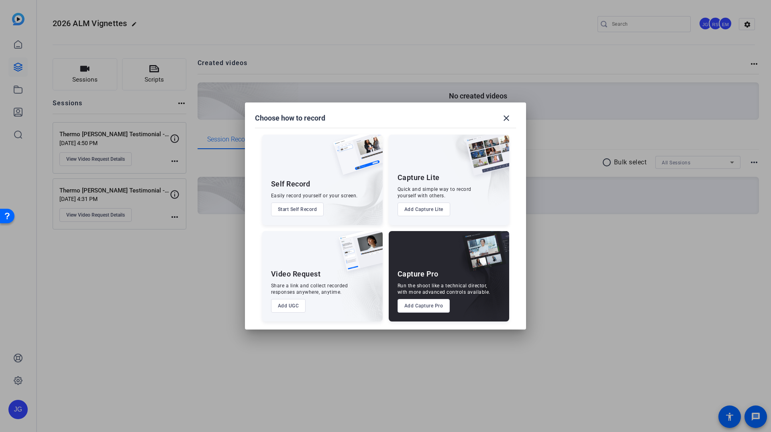
click at [296, 309] on button "Add UGC" at bounding box center [288, 306] width 35 height 14
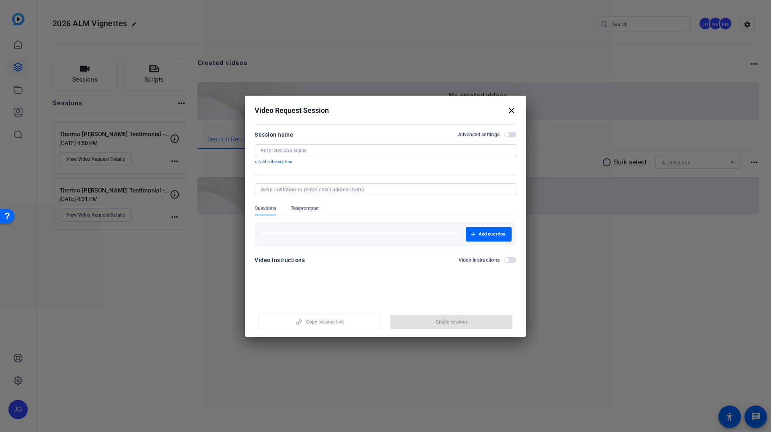
click at [343, 154] on div at bounding box center [385, 150] width 249 height 13
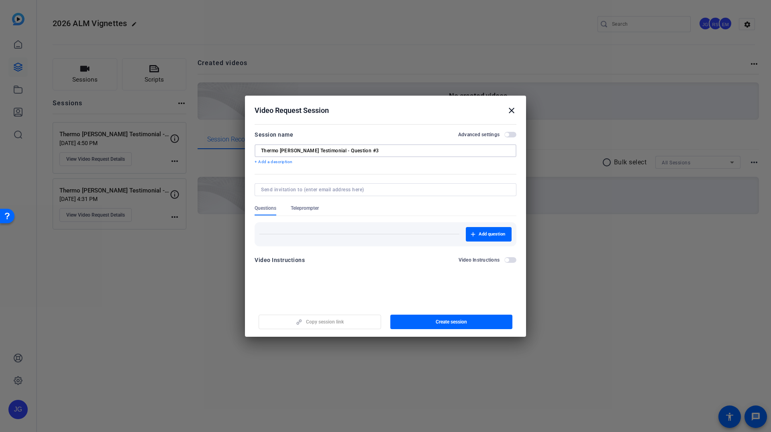
type input "Thermo [PERSON_NAME] Testimonial - Question #3"
click at [487, 237] on span "Add question" at bounding box center [492, 234] width 27 height 6
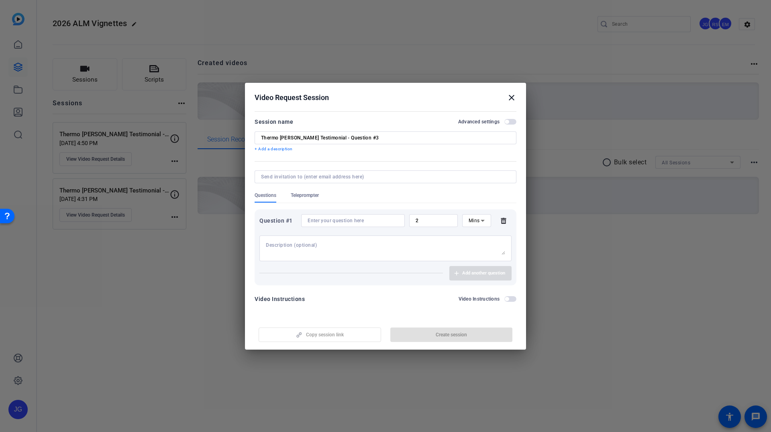
click at [354, 239] on div at bounding box center [385, 248] width 239 height 26
click at [355, 219] on input at bounding box center [353, 220] width 91 height 6
paste input "How has [PERSON_NAME] helped you achieve your goals?"
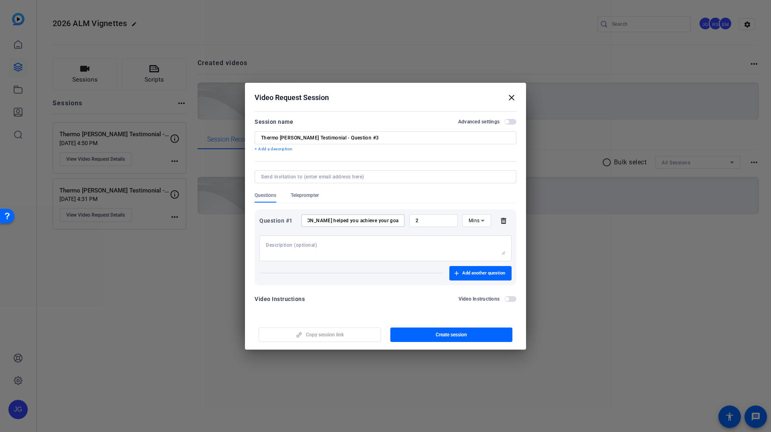
type input "How has [PERSON_NAME] helped you achieve your goals?"
click at [475, 227] on div "Question #1 How has [PERSON_NAME] helped you achieve your goals? 2 Mins" at bounding box center [385, 237] width 252 height 47
click at [475, 223] on span "Mins" at bounding box center [474, 221] width 11 height 6
click at [476, 290] on span "No Time Limit" at bounding box center [477, 283] width 16 height 29
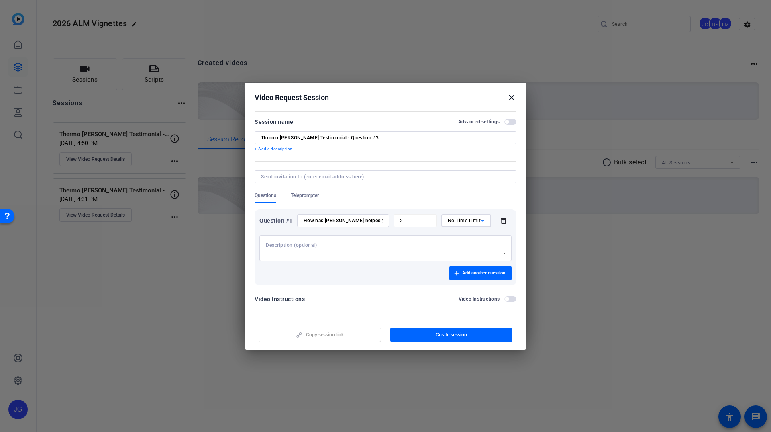
click at [419, 244] on textarea at bounding box center [385, 248] width 239 height 13
type textarea "Please click "Allow" if your browser asks for permission to use your camera and…"
click at [513, 119] on span "button" at bounding box center [511, 122] width 12 height 6
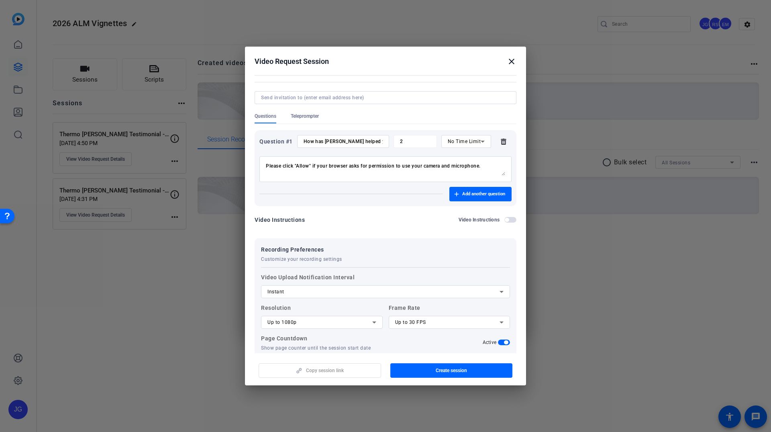
scroll to position [82, 0]
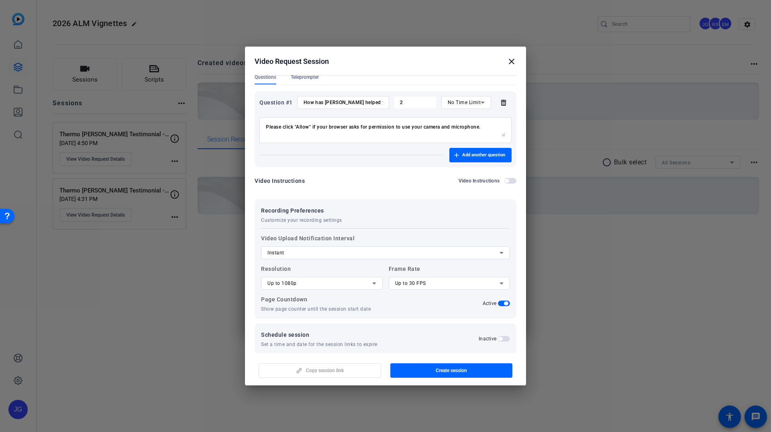
click at [507, 300] on div "Active" at bounding box center [497, 303] width 28 height 6
click at [506, 302] on span "button" at bounding box center [506, 303] width 4 height 4
click at [369, 285] on div "Up to 1080p" at bounding box center [320, 283] width 105 height 10
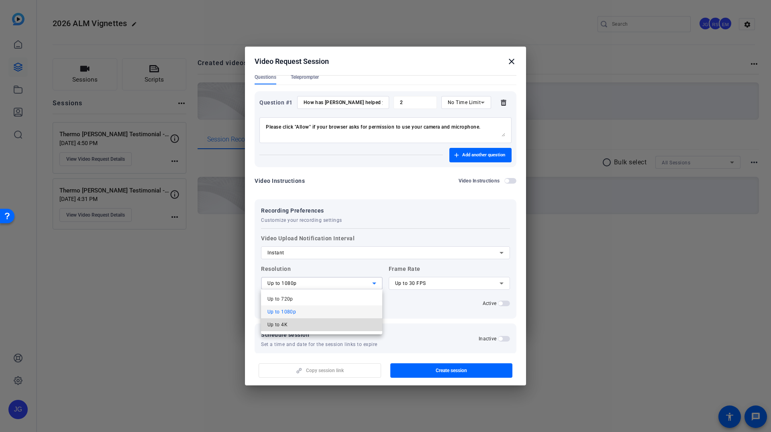
click at [326, 322] on mat-option "Up to 4K" at bounding box center [322, 324] width 122 height 13
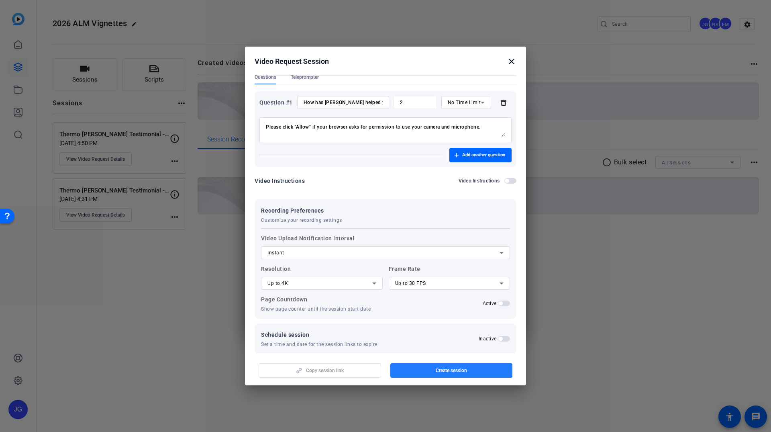
click at [458, 372] on span "Create session" at bounding box center [451, 370] width 31 height 6
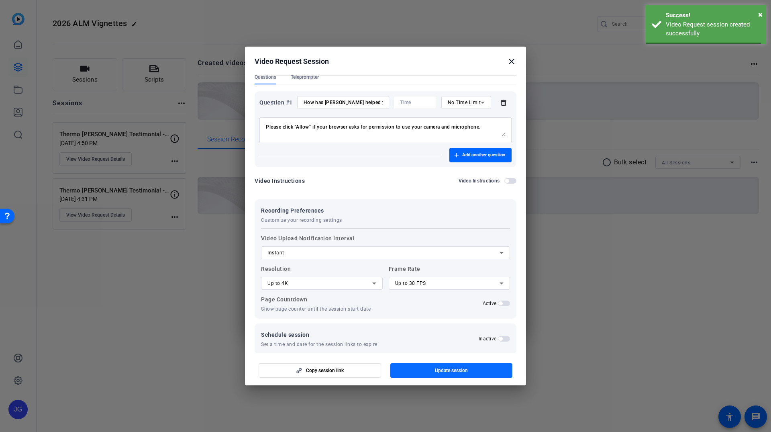
scroll to position [0, 0]
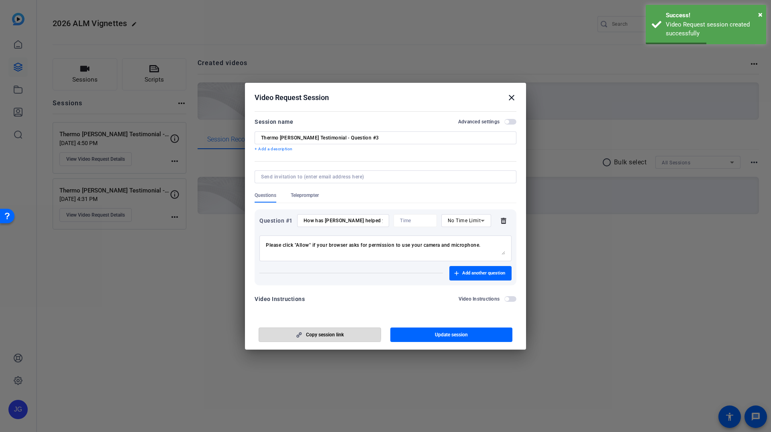
click at [315, 331] on span "Copy session link" at bounding box center [325, 334] width 38 height 6
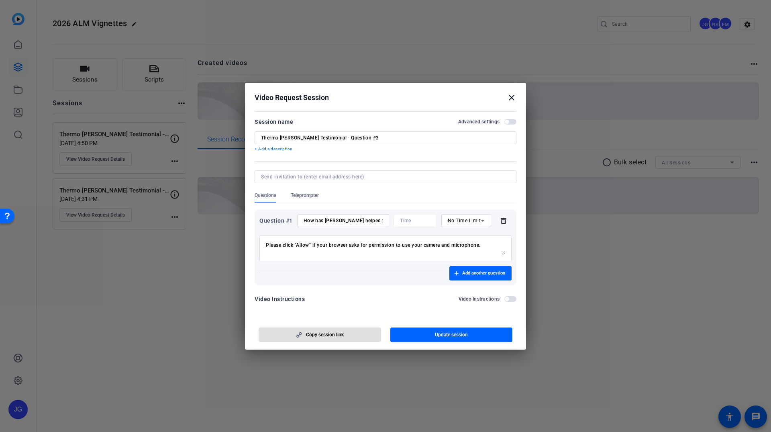
click at [511, 96] on mat-icon "close" at bounding box center [512, 98] width 10 height 10
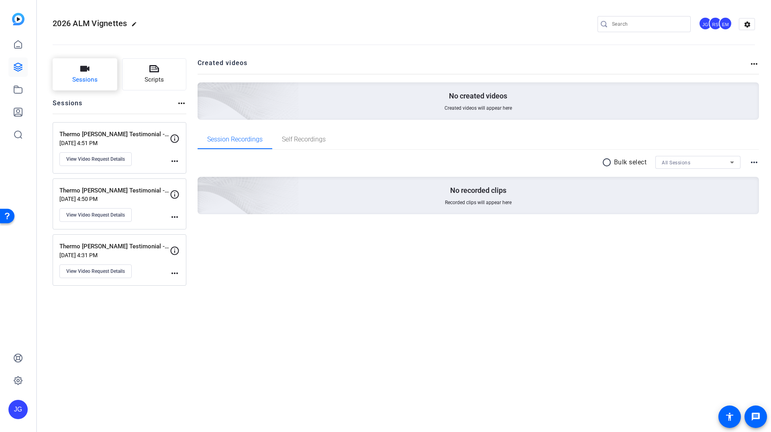
click at [111, 84] on button "Sessions" at bounding box center [85, 74] width 65 height 32
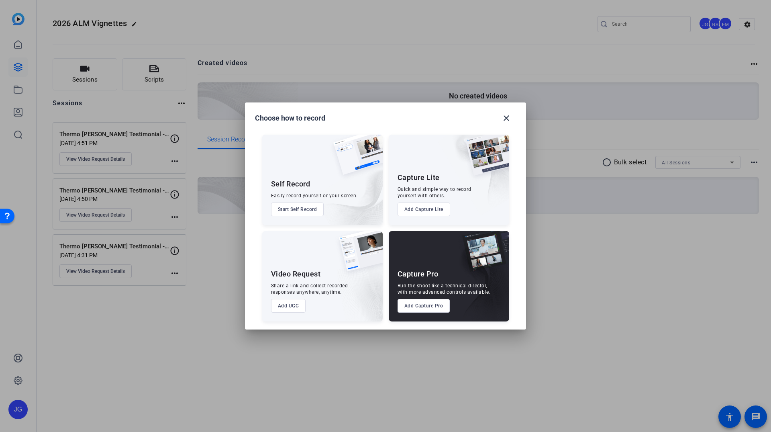
click at [289, 303] on button "Add UGC" at bounding box center [288, 306] width 35 height 14
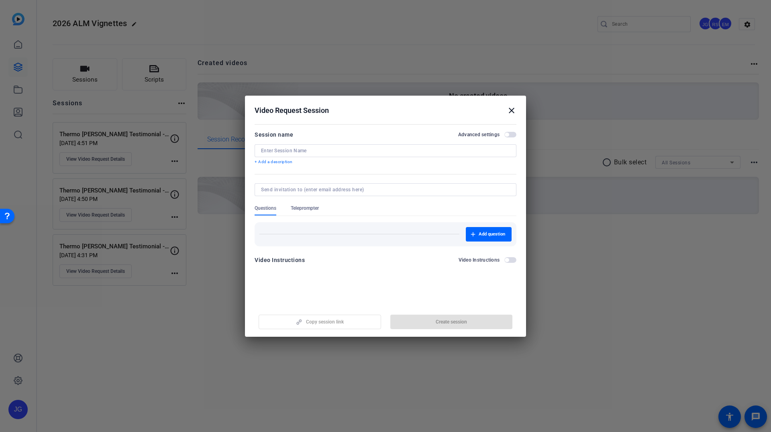
click at [311, 150] on input at bounding box center [385, 150] width 249 height 6
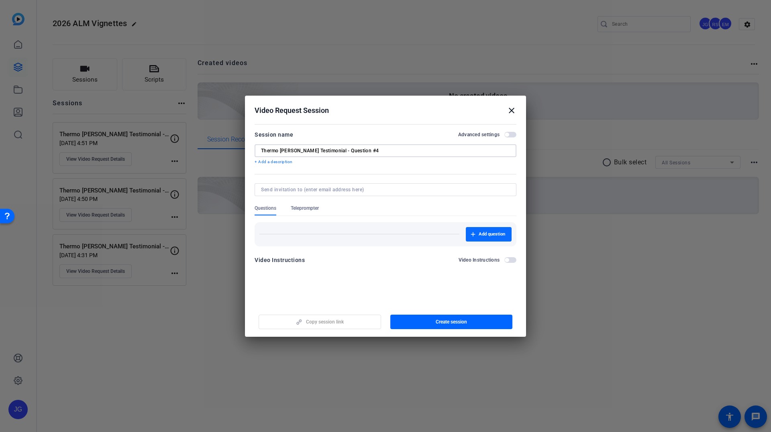
type input "Thermo [PERSON_NAME] Testimonial - Question #4"
click at [482, 239] on span "button" at bounding box center [489, 234] width 46 height 19
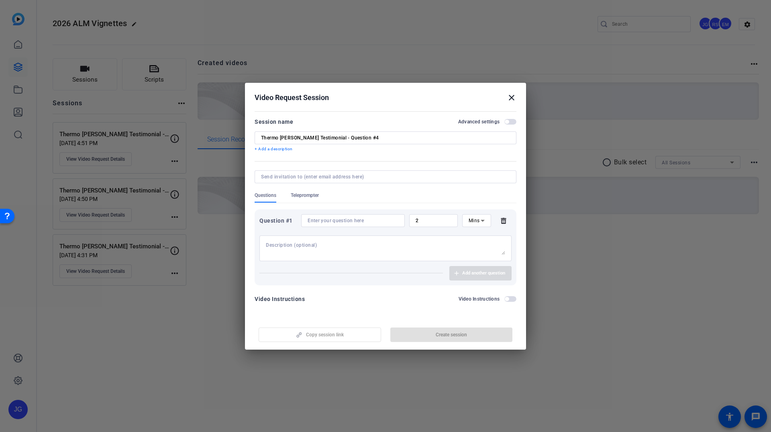
click at [354, 214] on div at bounding box center [353, 220] width 91 height 13
paste input "In what ways could [PERSON_NAME] become an even stronger partner to you?"
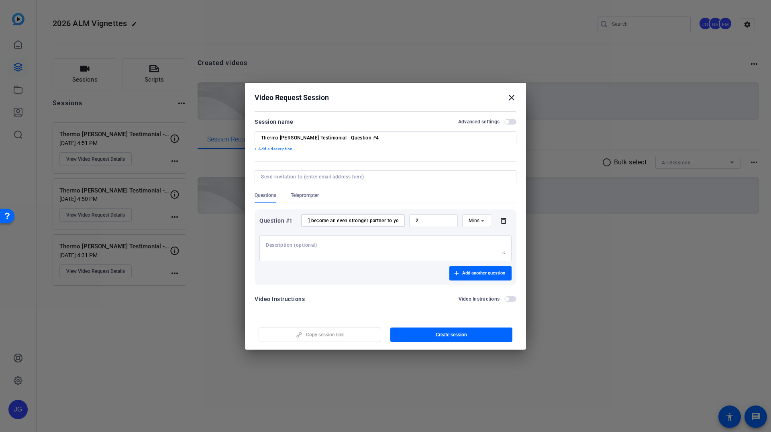
type input "In what ways could [PERSON_NAME] become an even stronger partner to you?"
click at [473, 223] on div "Mins" at bounding box center [475, 220] width 12 height 10
click at [474, 287] on span "No Time Limit" at bounding box center [477, 283] width 16 height 29
click at [512, 122] on span "button" at bounding box center [511, 122] width 12 height 6
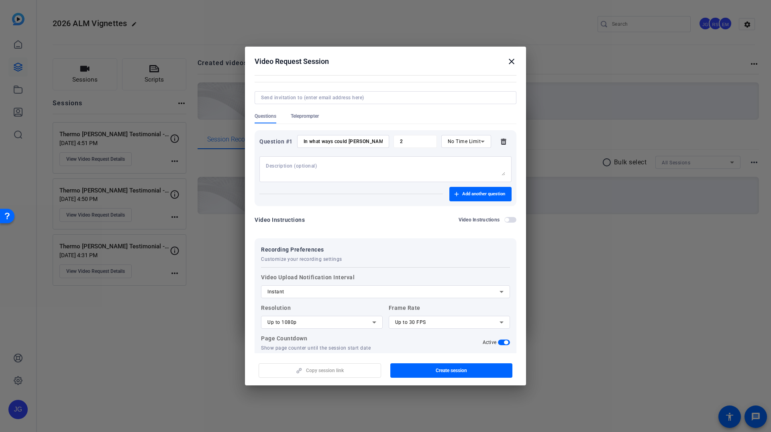
scroll to position [82, 0]
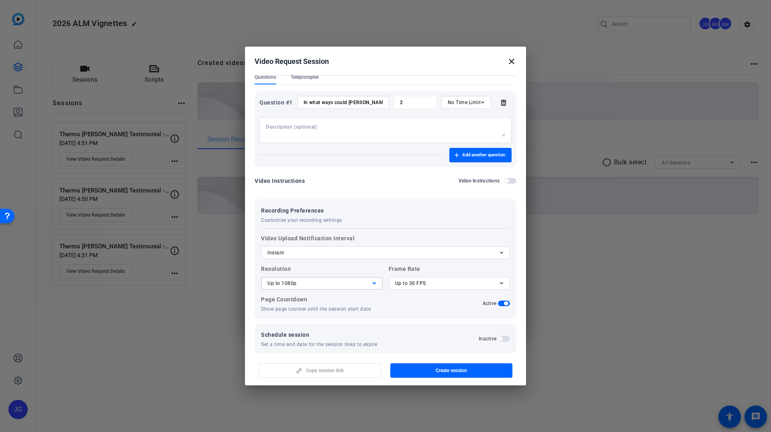
click at [308, 284] on div "Up to 1080p" at bounding box center [320, 283] width 105 height 10
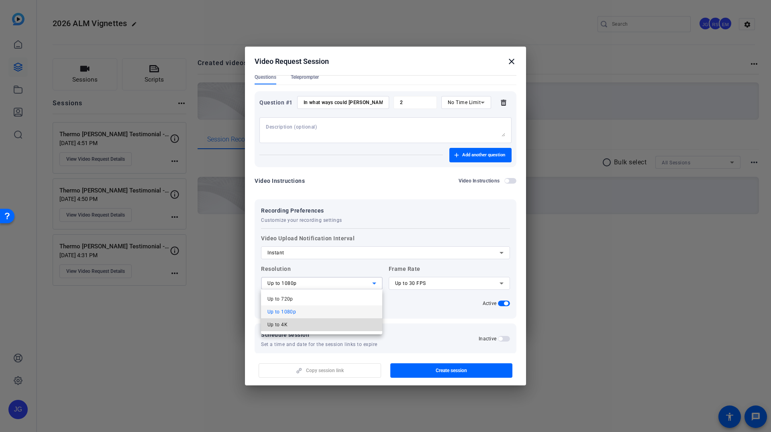
click at [298, 326] on mat-option "Up to 4K" at bounding box center [322, 324] width 122 height 13
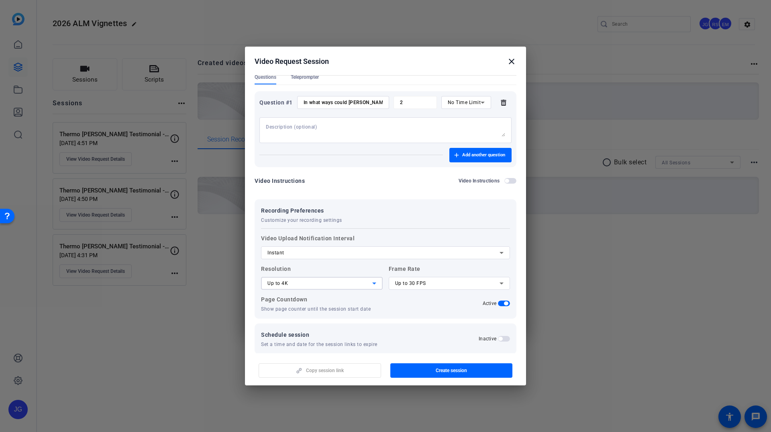
click at [503, 303] on span "button" at bounding box center [504, 303] width 12 height 6
click at [463, 369] on span "Create session" at bounding box center [451, 370] width 31 height 6
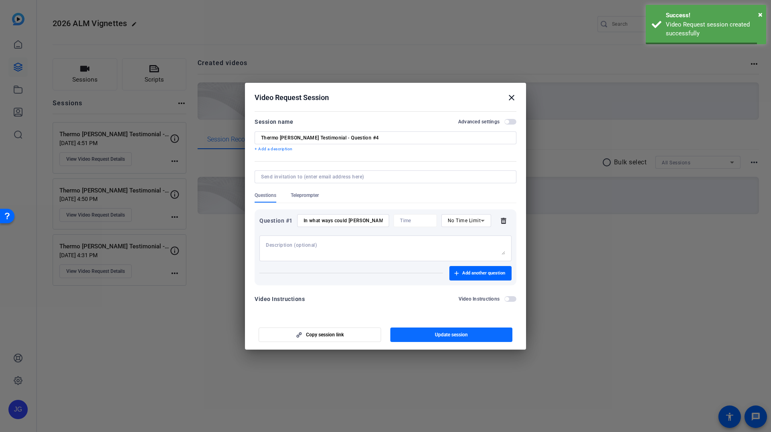
scroll to position [0, 0]
click at [331, 335] on span "Copy session link" at bounding box center [325, 334] width 38 height 6
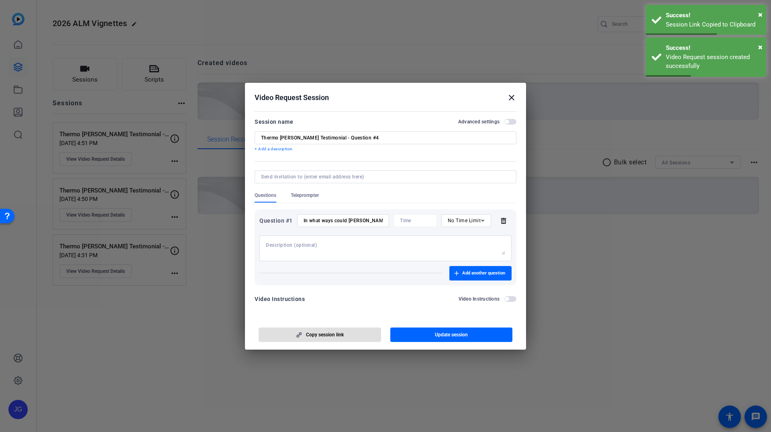
click at [511, 97] on mat-icon "close" at bounding box center [512, 98] width 10 height 10
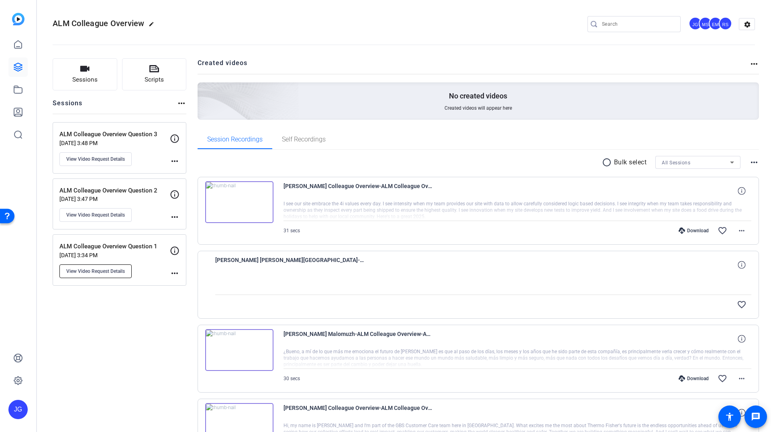
click at [110, 273] on span "View Video Request Details" at bounding box center [95, 271] width 59 height 6
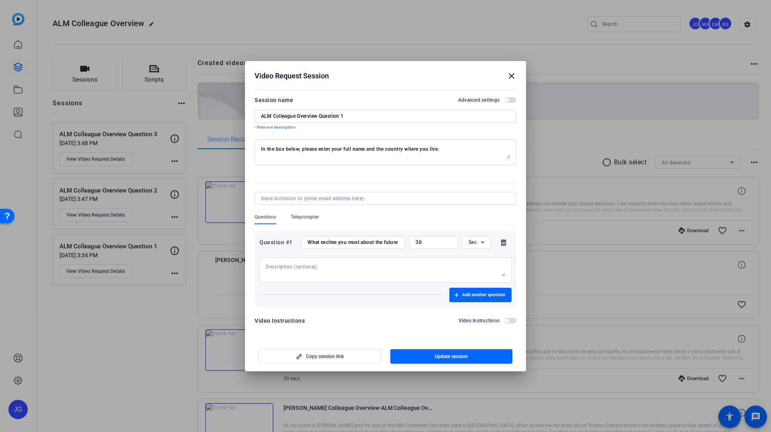
click at [364, 149] on textarea "In the box below, please enter your full name and the country where you live." at bounding box center [385, 152] width 249 height 13
click at [509, 80] on mat-icon "close" at bounding box center [512, 76] width 10 height 10
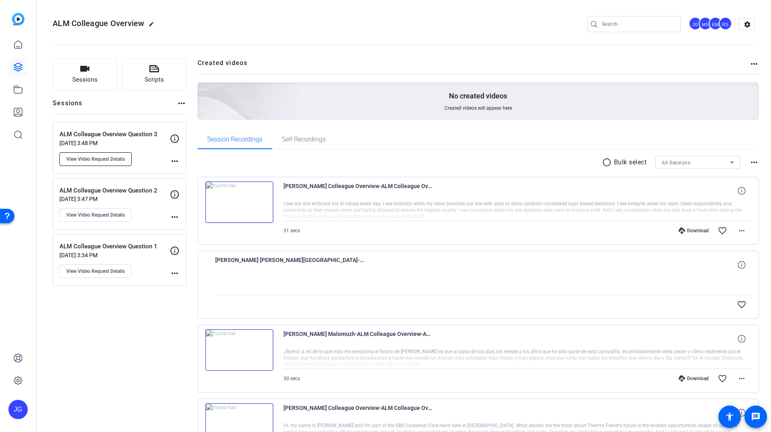
click at [104, 157] on span "View Video Request Details" at bounding box center [95, 159] width 59 height 6
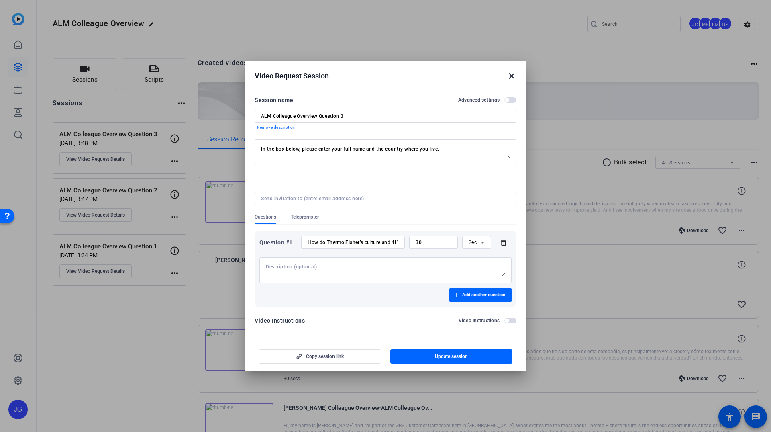
click at [516, 79] on mat-icon "close" at bounding box center [512, 76] width 10 height 10
